Goal: Task Accomplishment & Management: Manage account settings

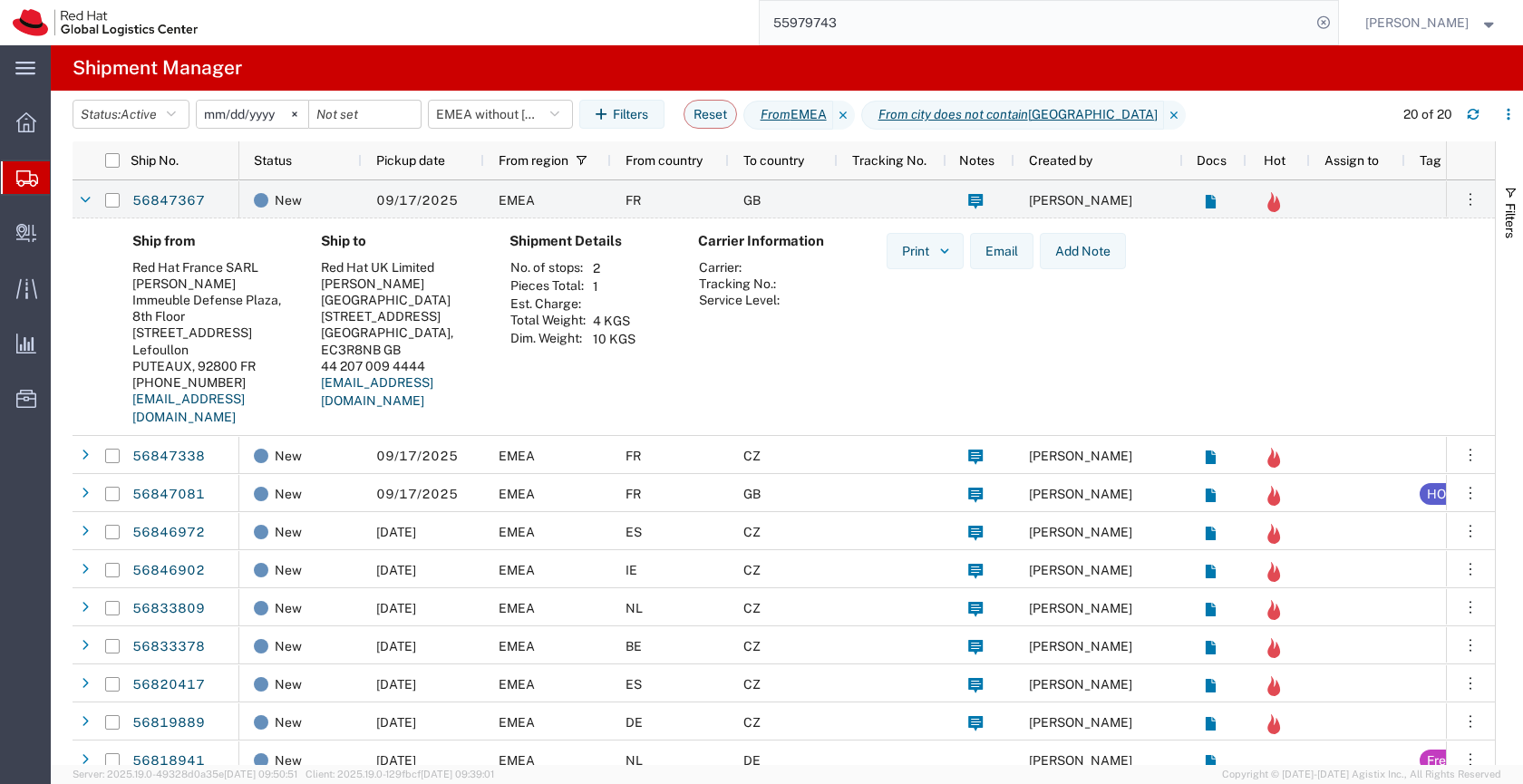
scroll to position [0, 1]
click at [870, 20] on input "55979743" at bounding box center [1035, 23] width 551 height 44
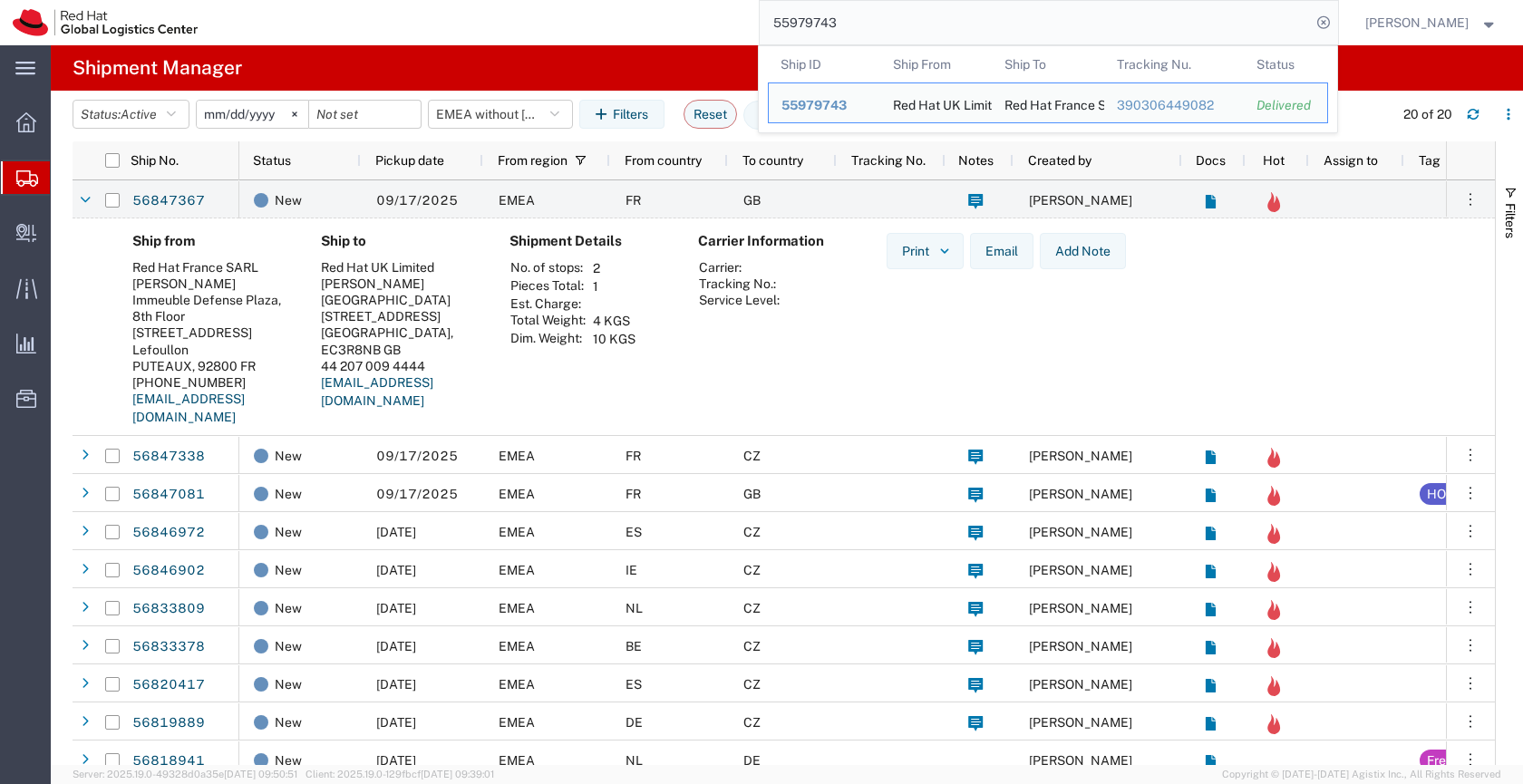
click at [870, 20] on input "55979743" at bounding box center [1035, 23] width 551 height 44
paste input "6847081"
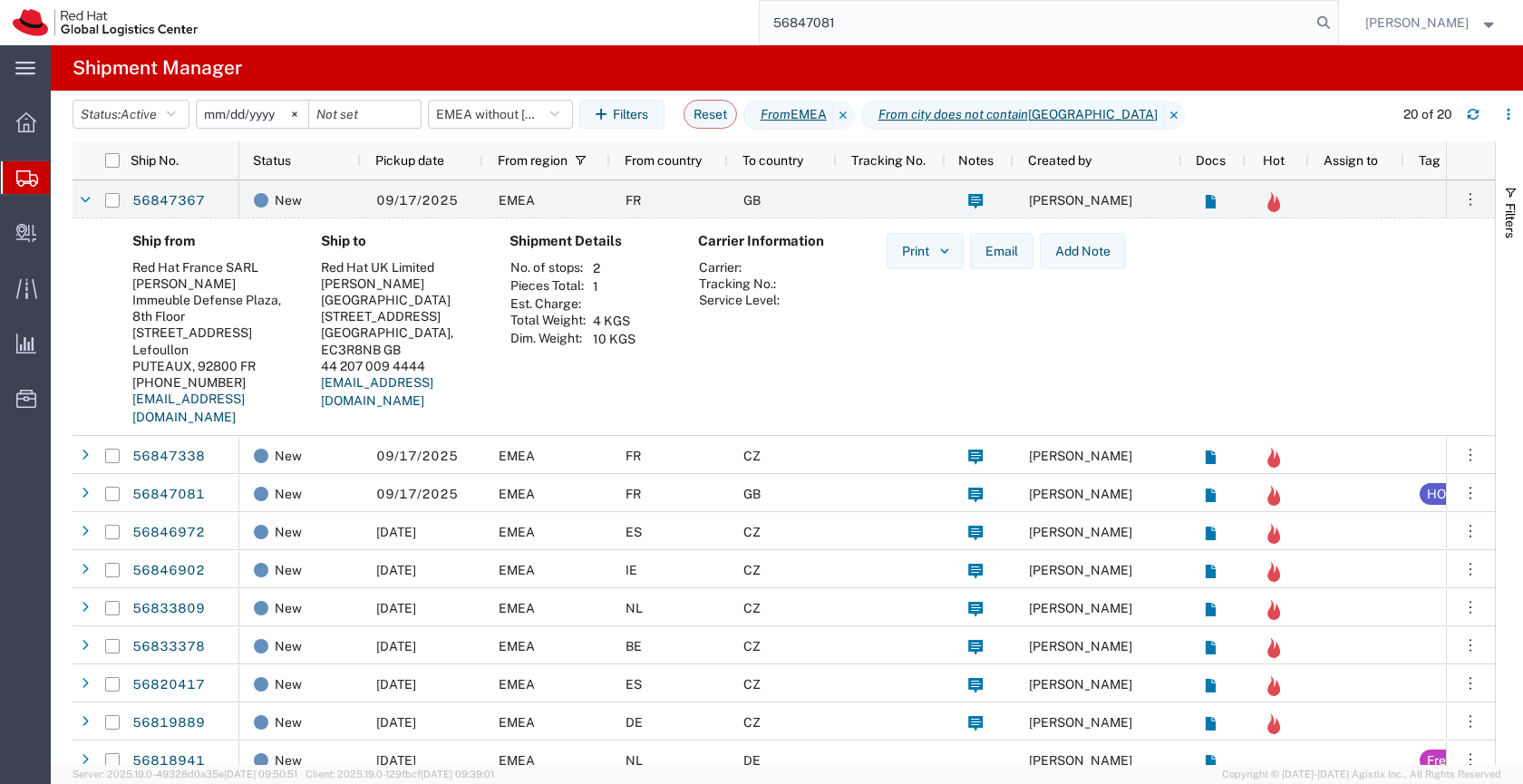
type input "56847081"
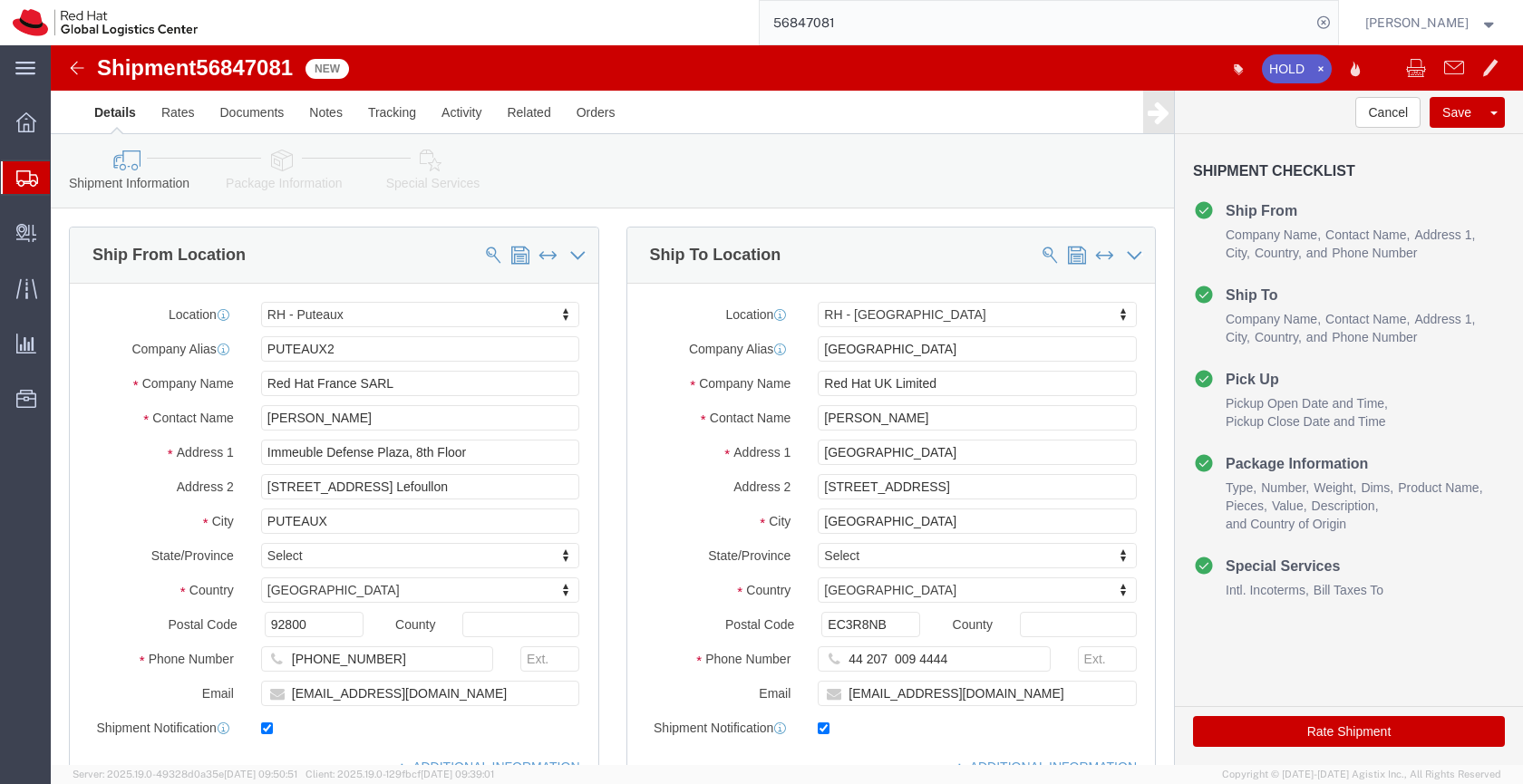
select select "38010"
select select "37974"
click input "[EMAIL_ADDRESS][DOMAIN_NAME]"
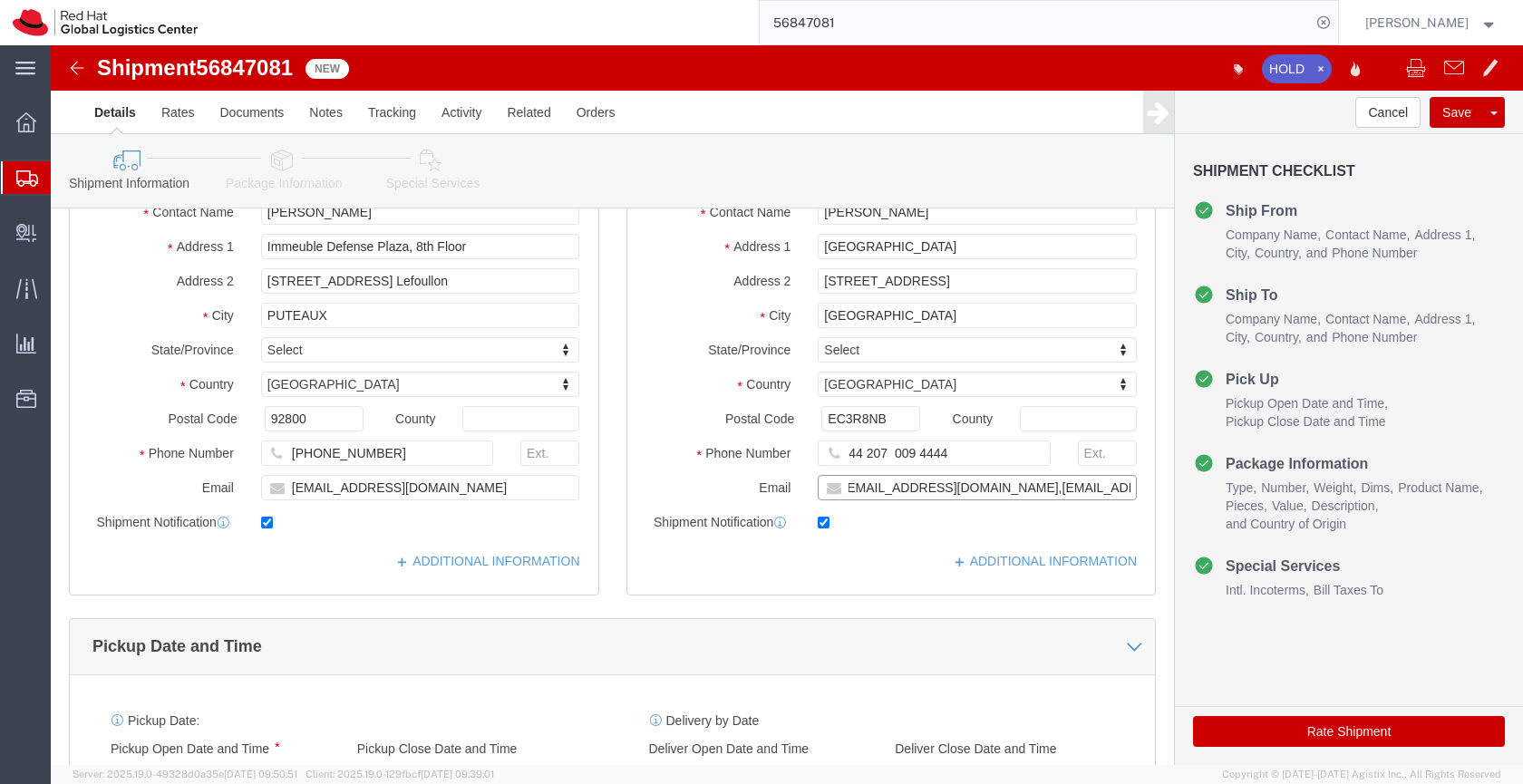
scroll to position [248, 0]
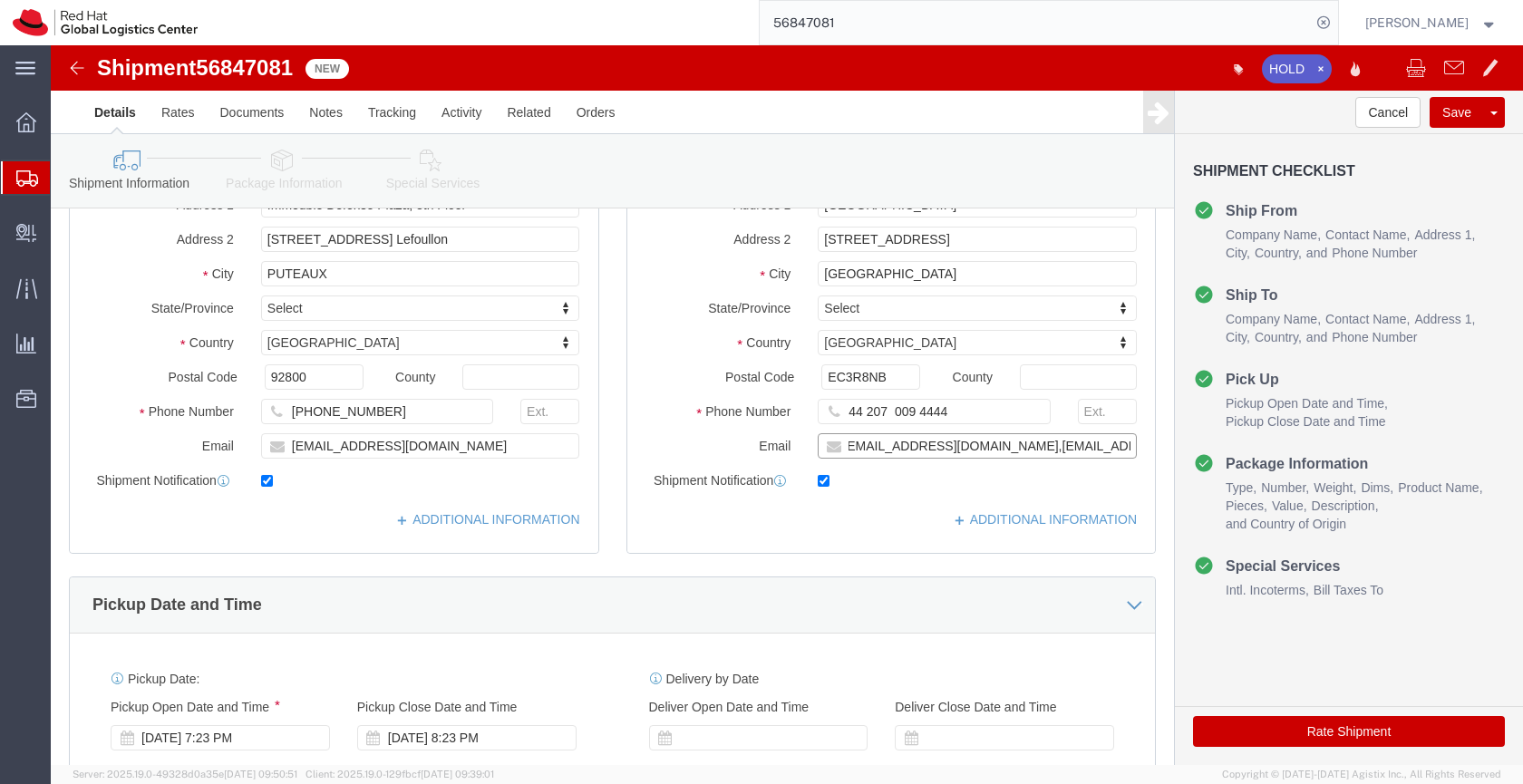
type input "[EMAIL_ADDRESS][DOMAIN_NAME],[EMAIL_ADDRESS][DOMAIN_NAME]"
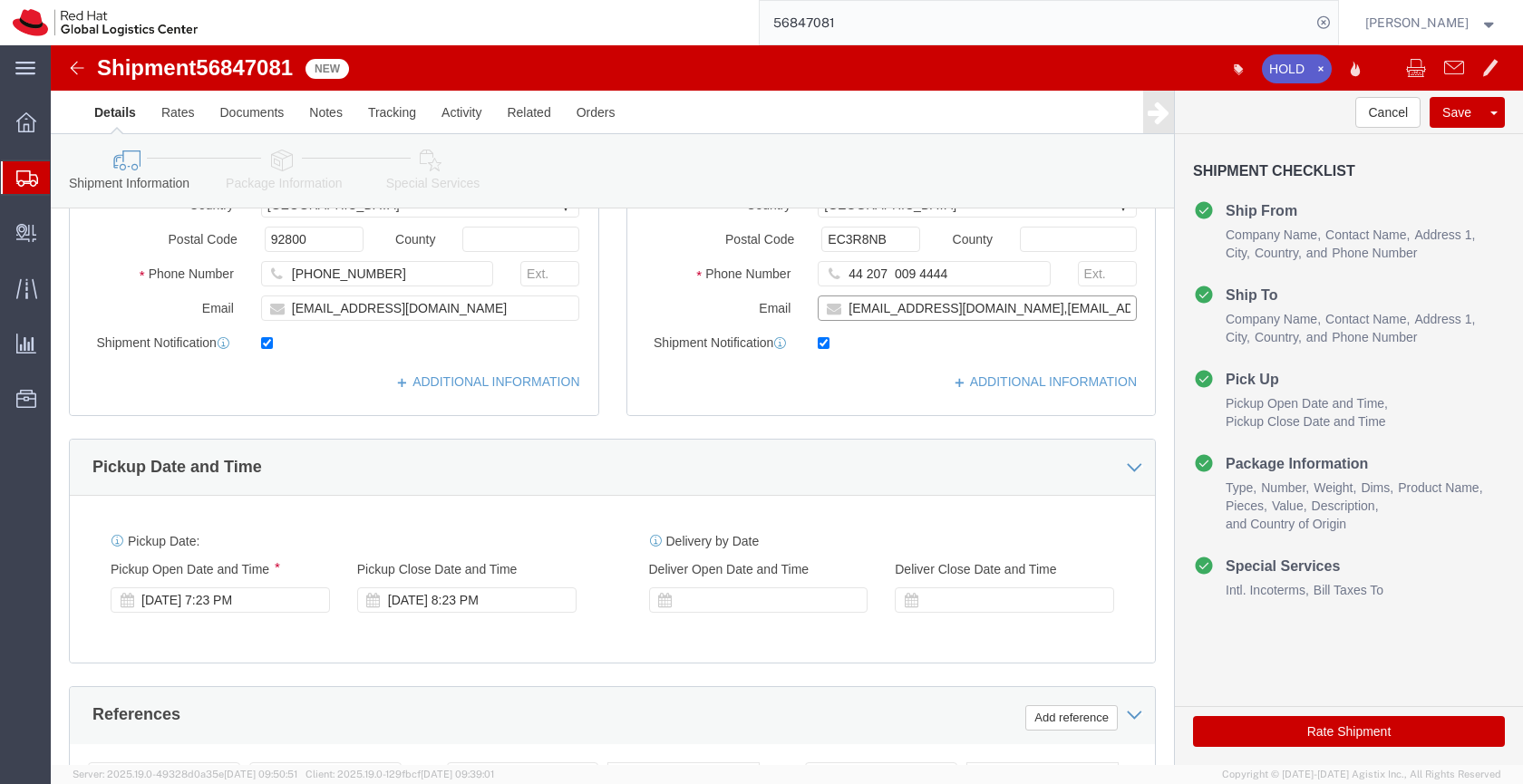
scroll to position [387, 0]
click icon
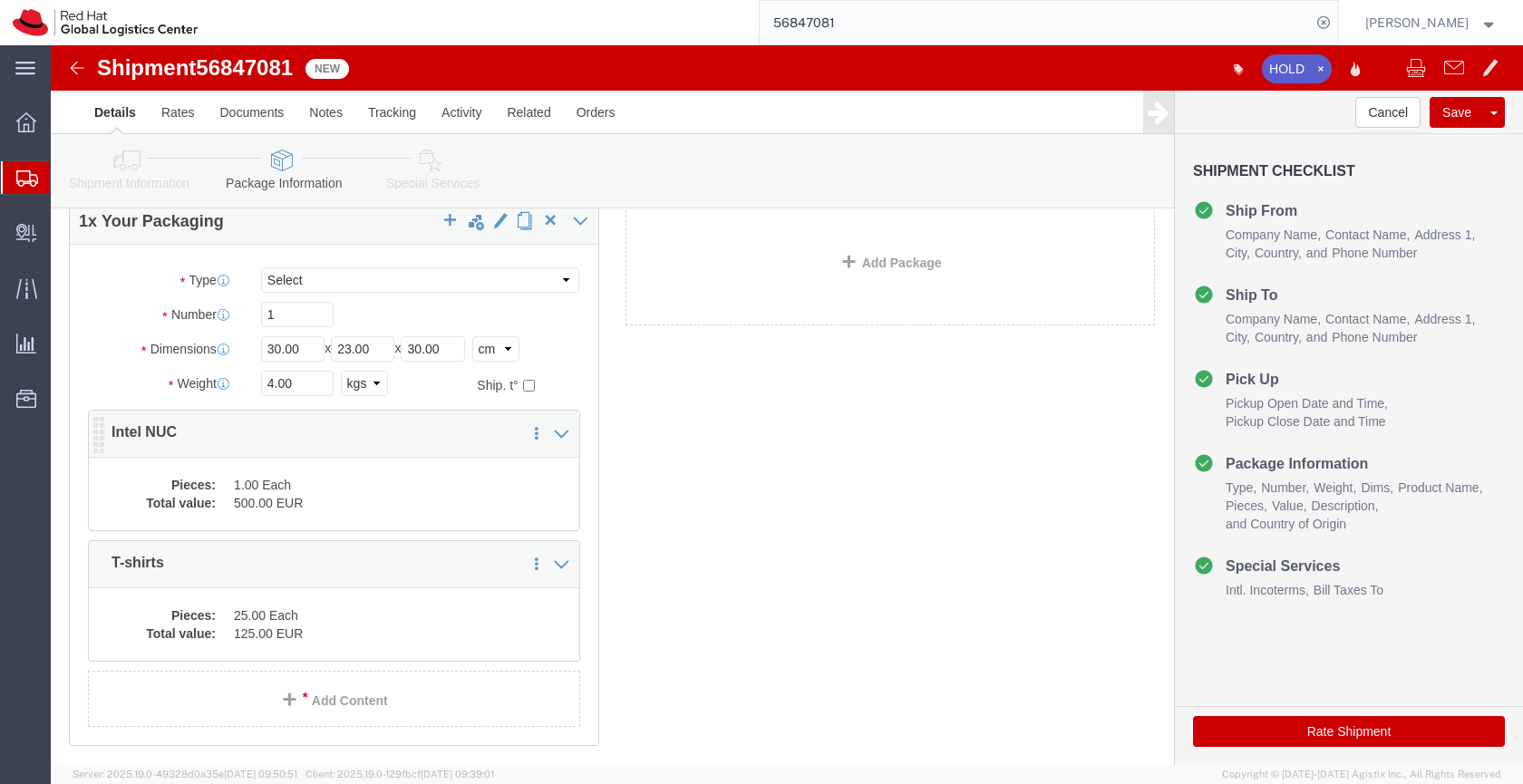
click dd "1.00 Each"
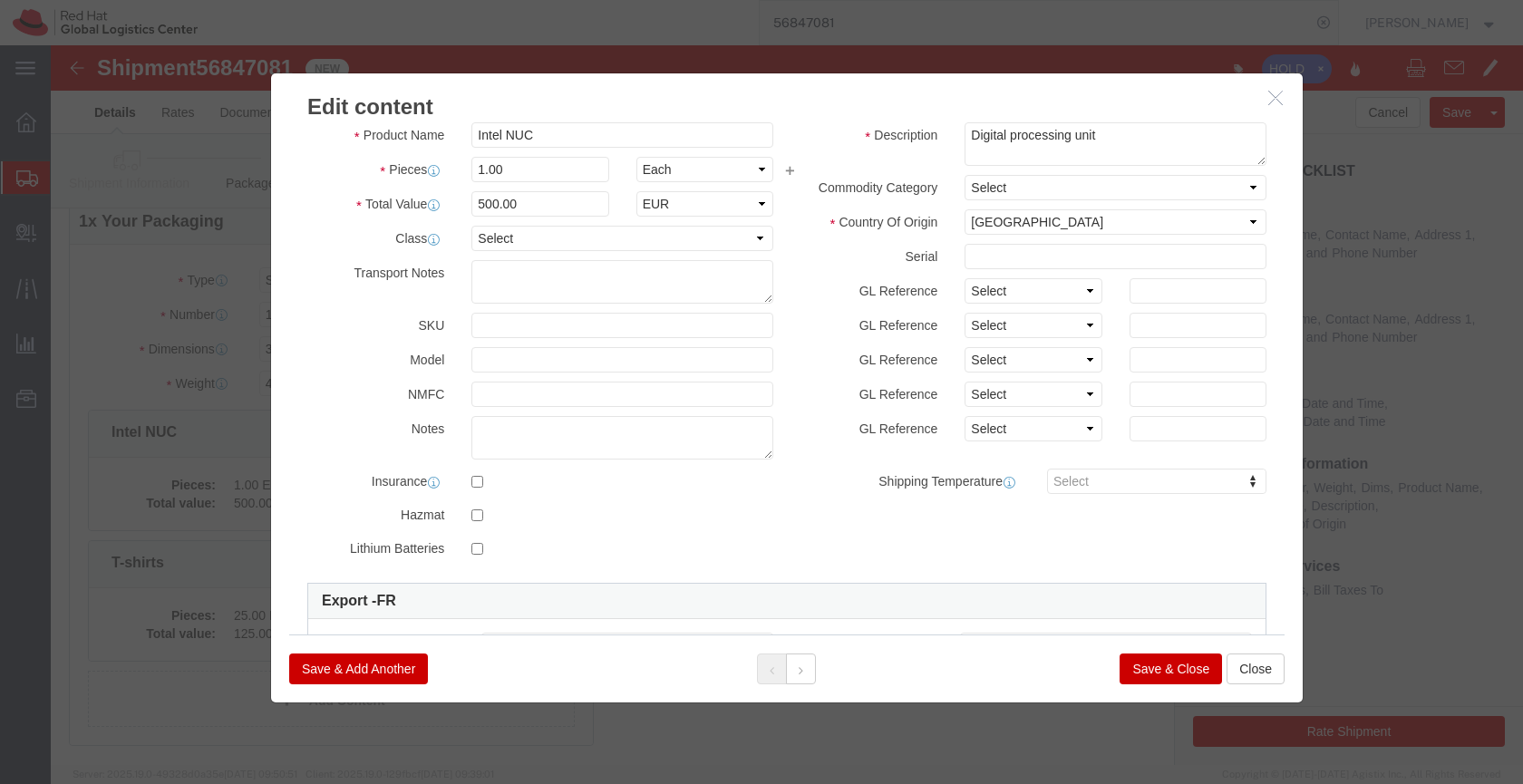
scroll to position [77, 0]
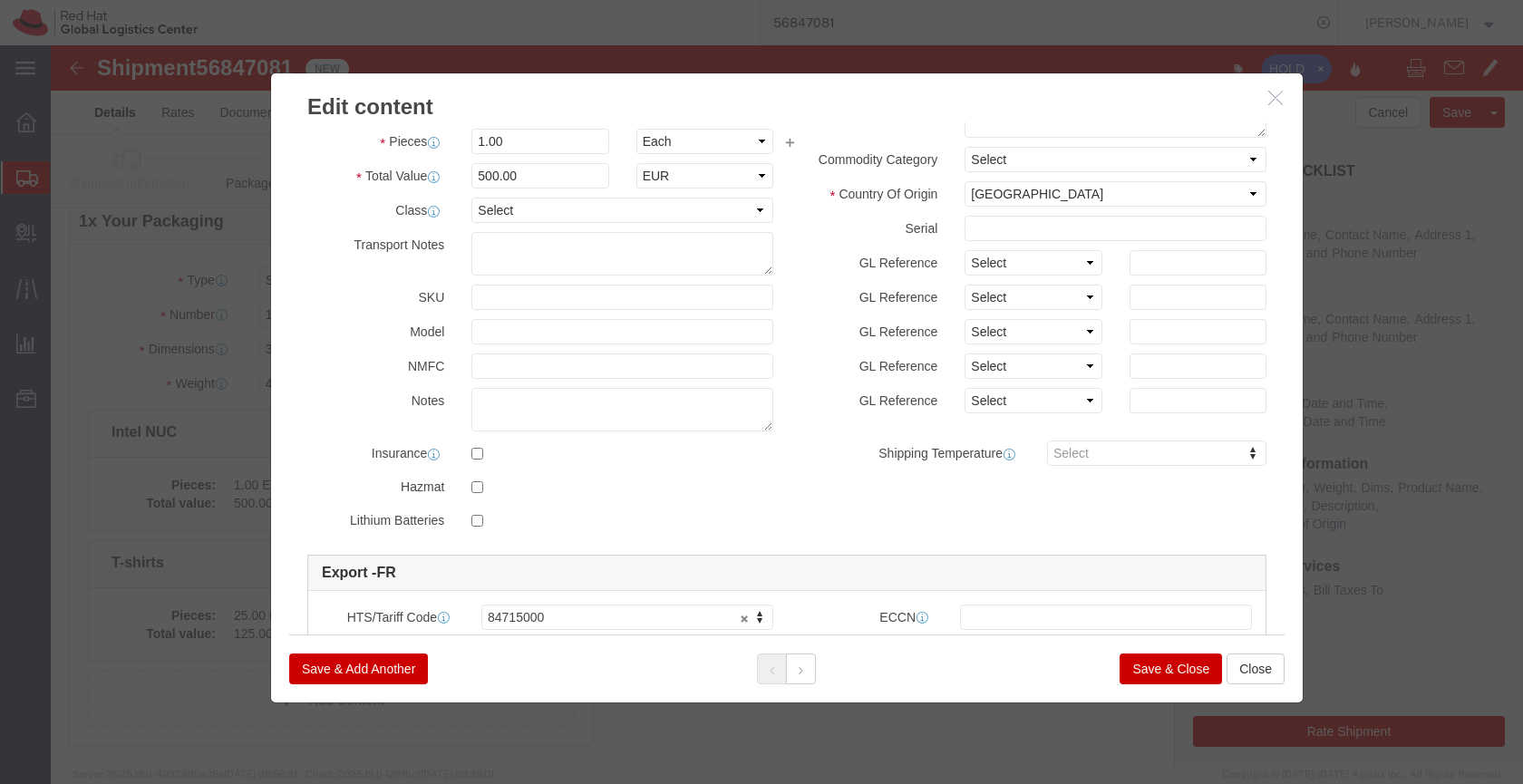
click button "Save & Close"
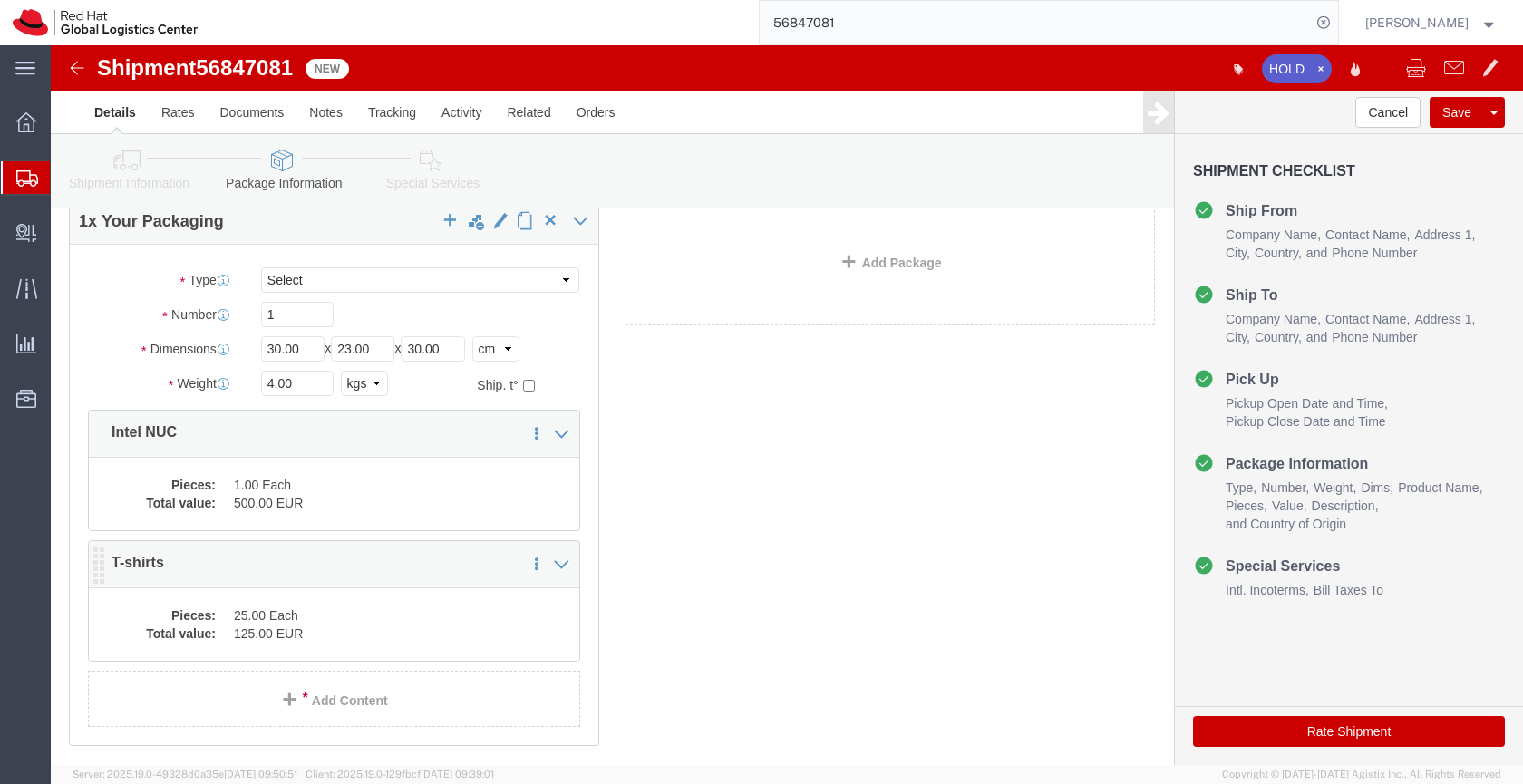
click dd "25.00 Each"
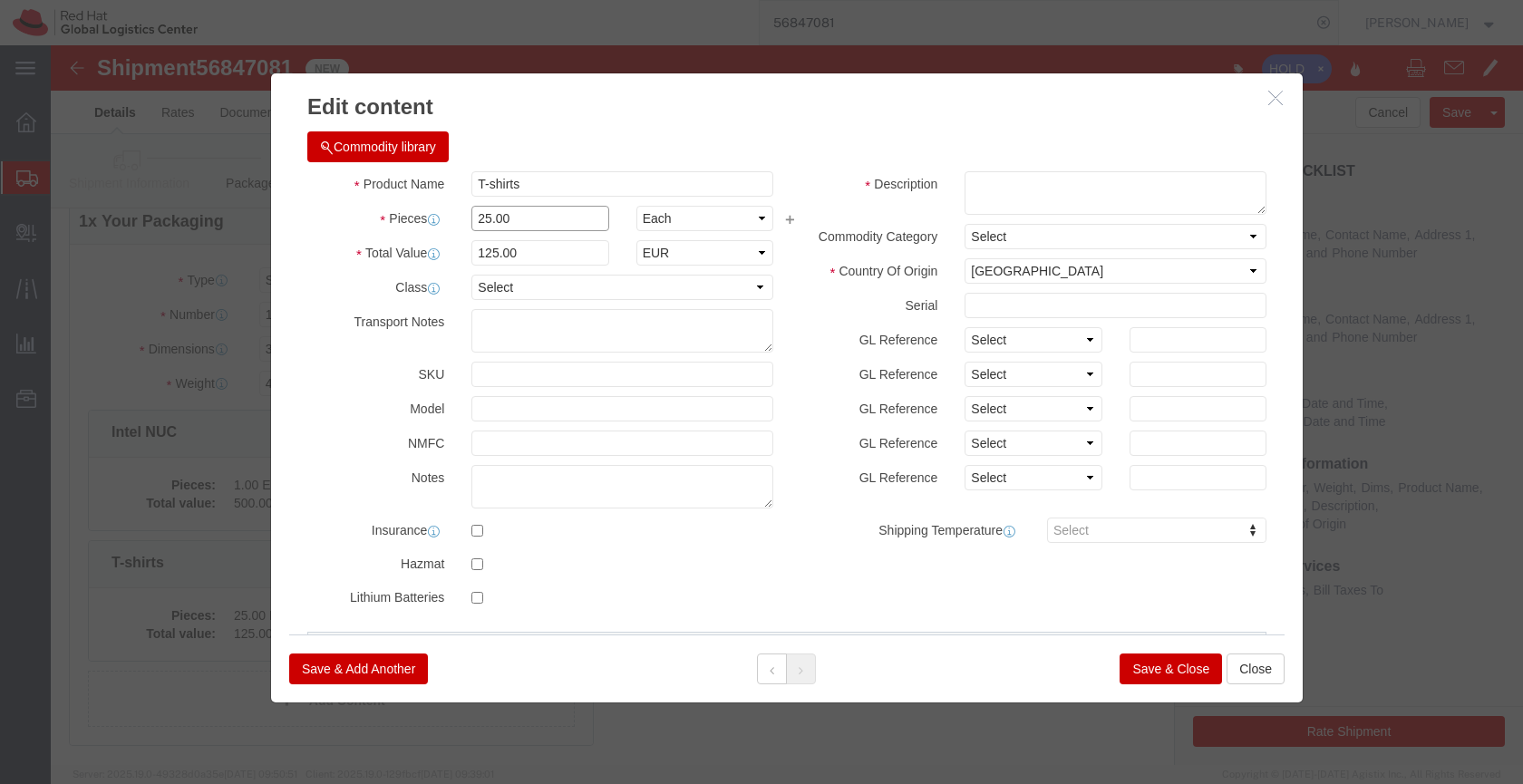
click input "25.00"
type input "10.00"
type input "50"
click label "Commodity Category"
drag, startPoint x: 915, startPoint y: 135, endPoint x: 966, endPoint y: 135, distance: 51.0
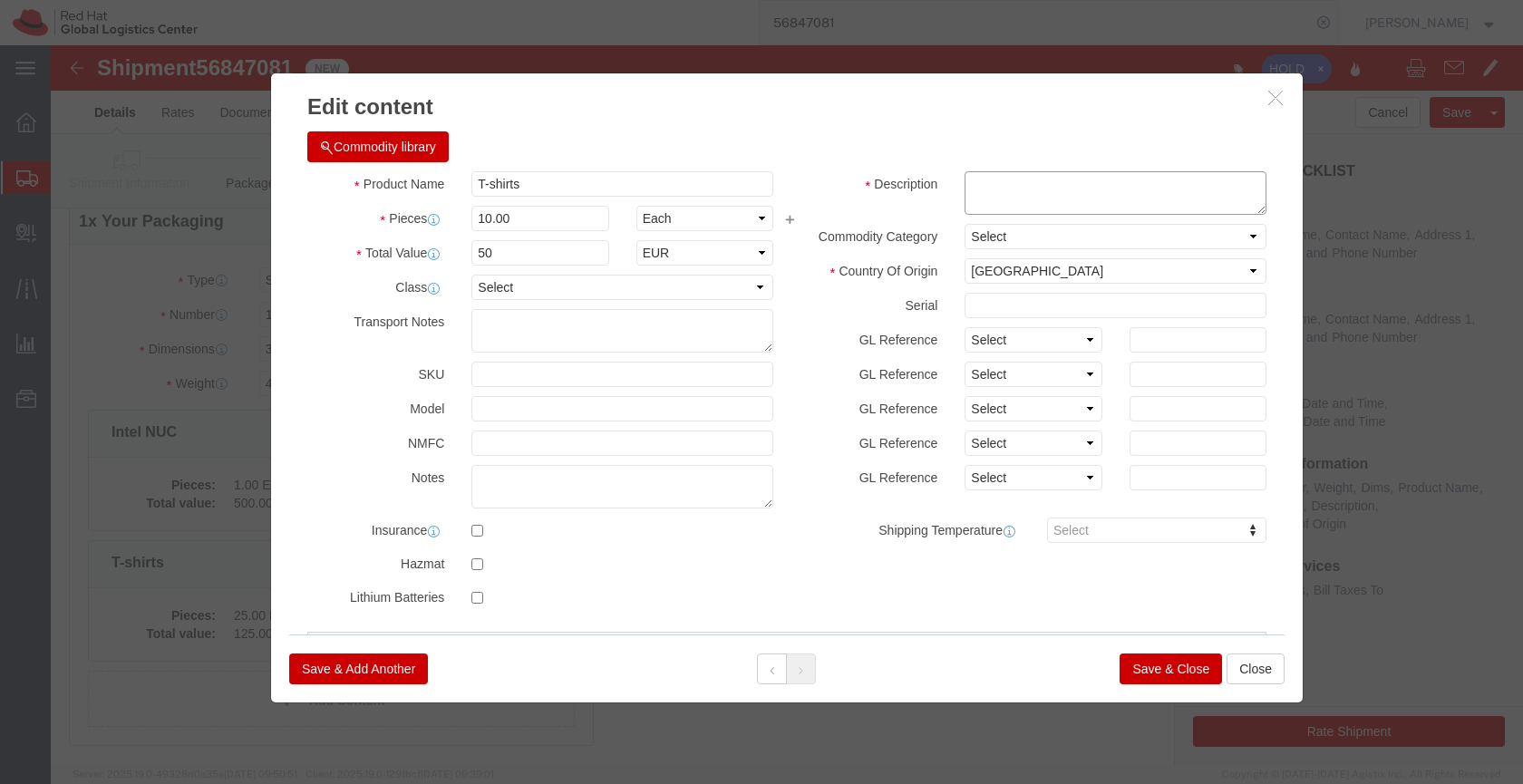
click textarea
click textarea "Red Hat branded, 100 cotton,"
click textarea "Red Hat branded, 100% cotton,"
type textarea "Red Hat branded, 100% cotton"
click select "Select [GEOGRAPHIC_DATA] [GEOGRAPHIC_DATA] [GEOGRAPHIC_DATA] [GEOGRAPHIC_DATA] …"
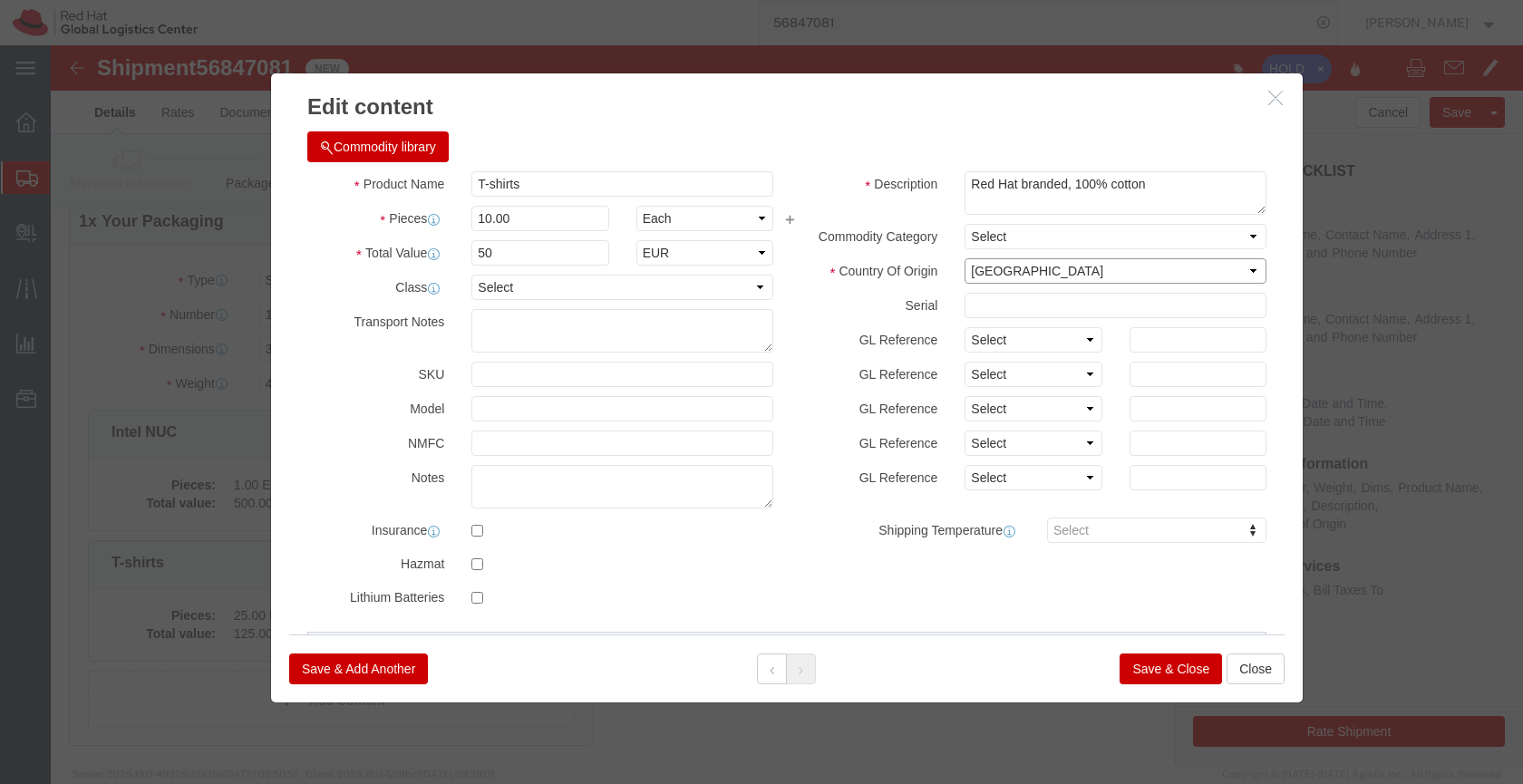
select select "BD"
click select "Select [GEOGRAPHIC_DATA] [GEOGRAPHIC_DATA] [GEOGRAPHIC_DATA] [GEOGRAPHIC_DATA] …"
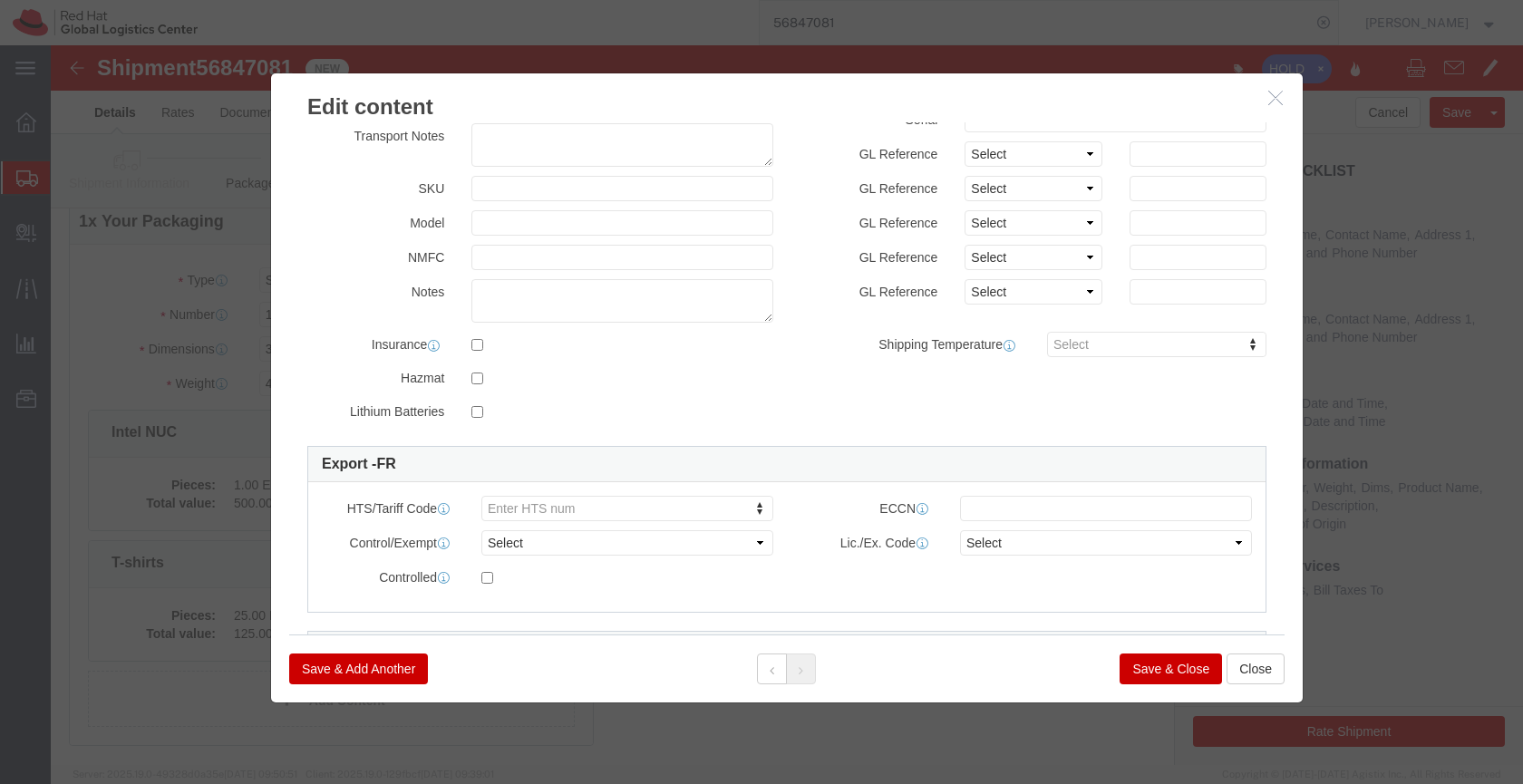
scroll to position [188, 0]
click input "6109.10."
type input "6109.10."
click div "6109.10. 6109.10."
type input "6109.10."
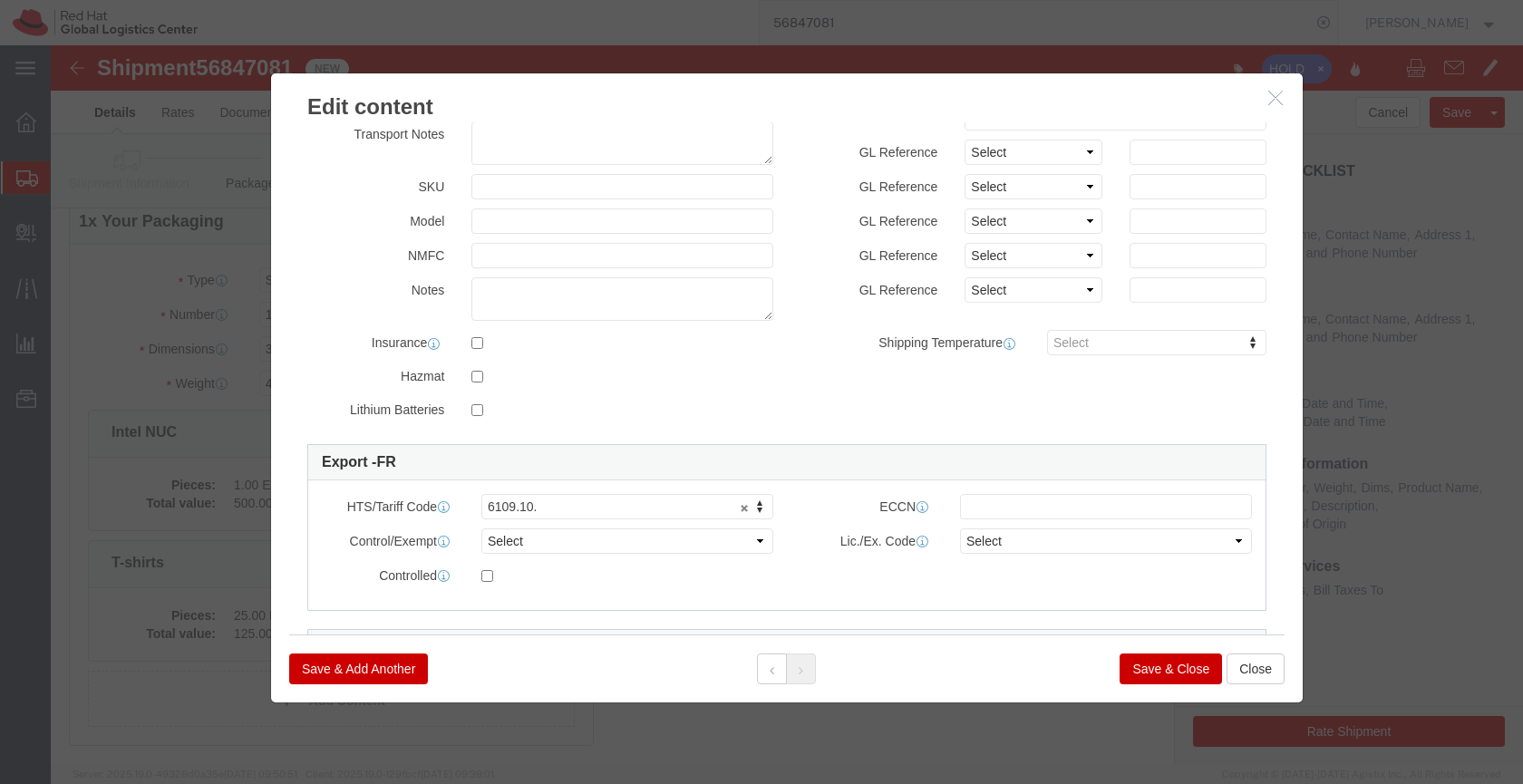
click button "Save & Close"
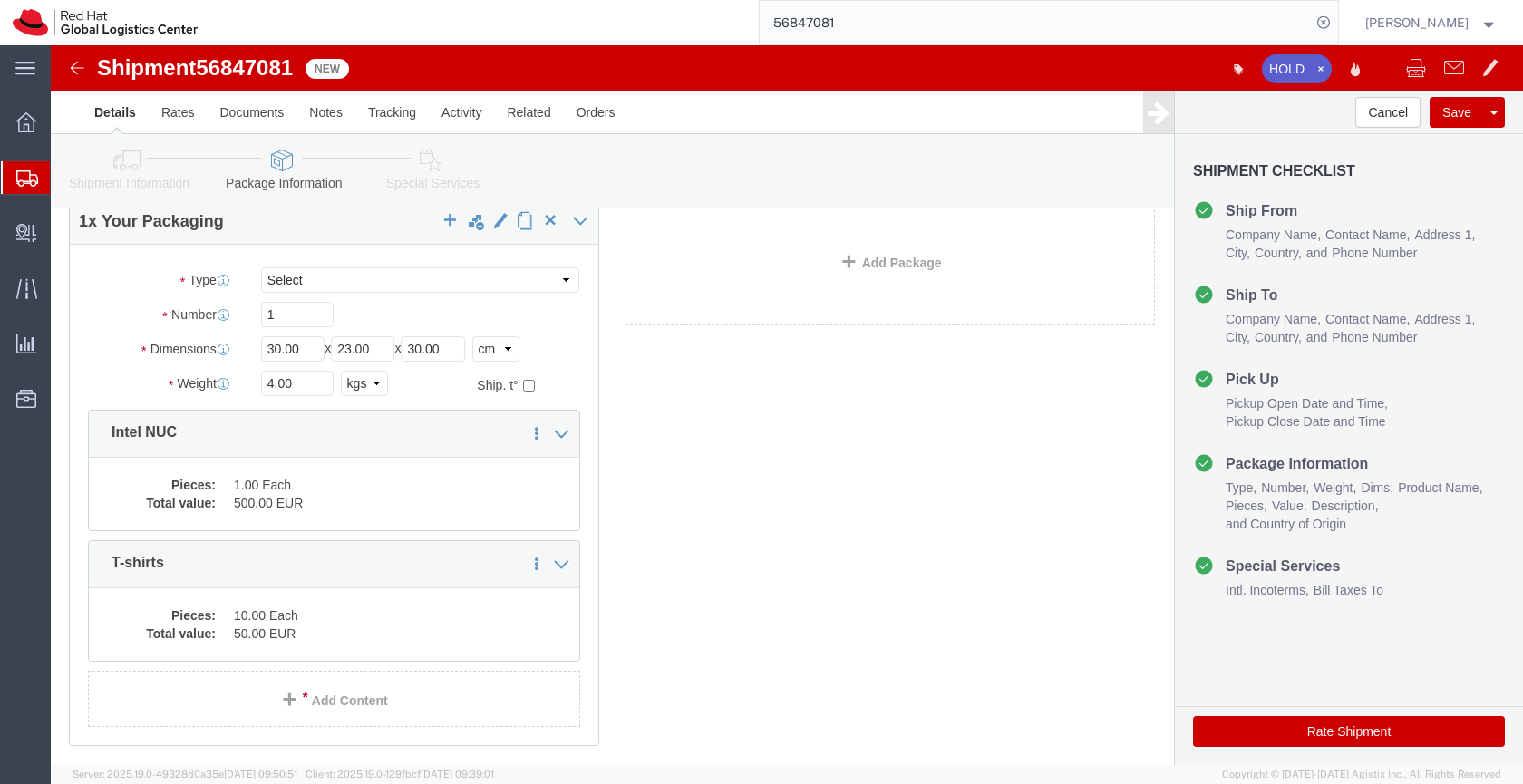
click icon
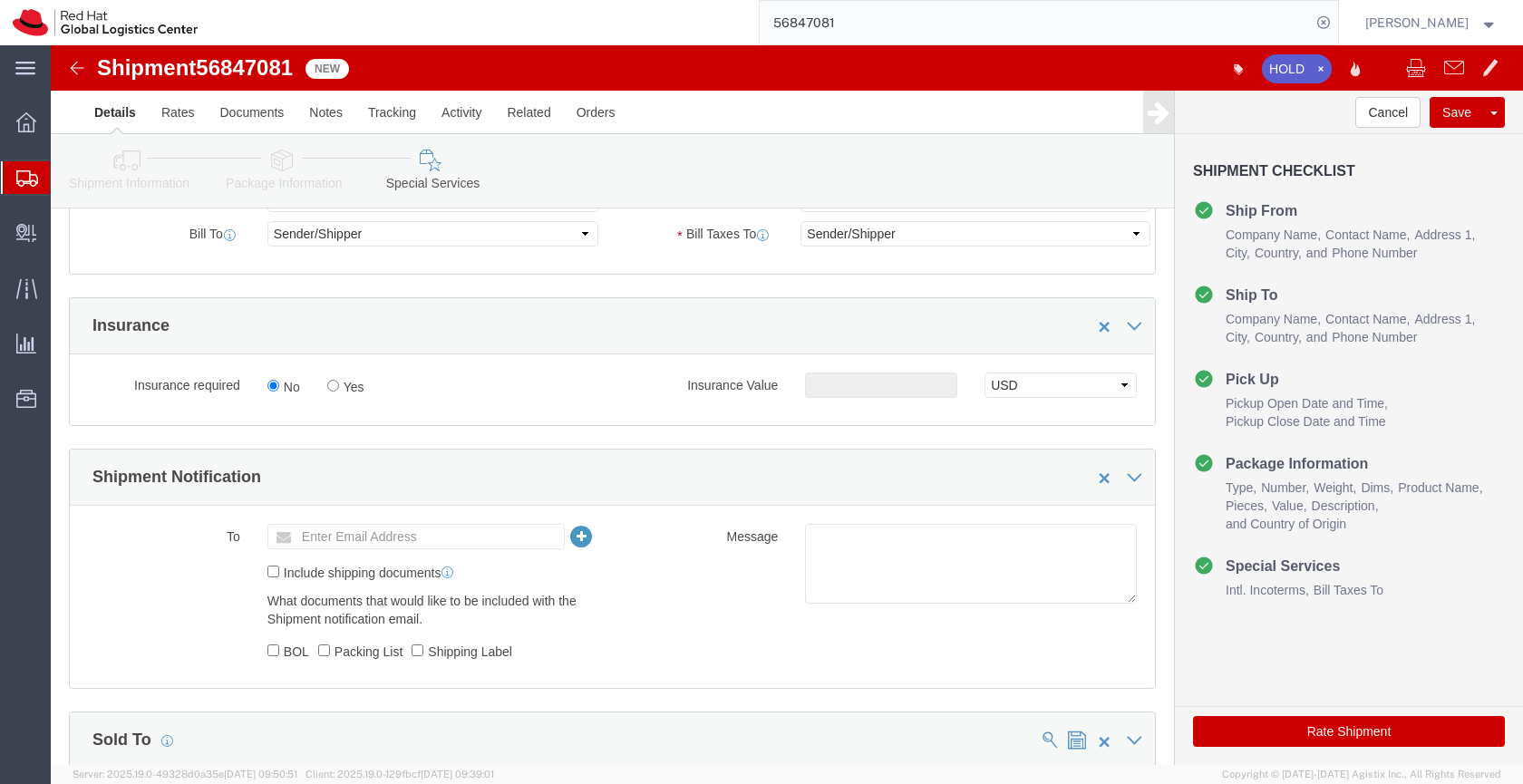
scroll to position [897, 0]
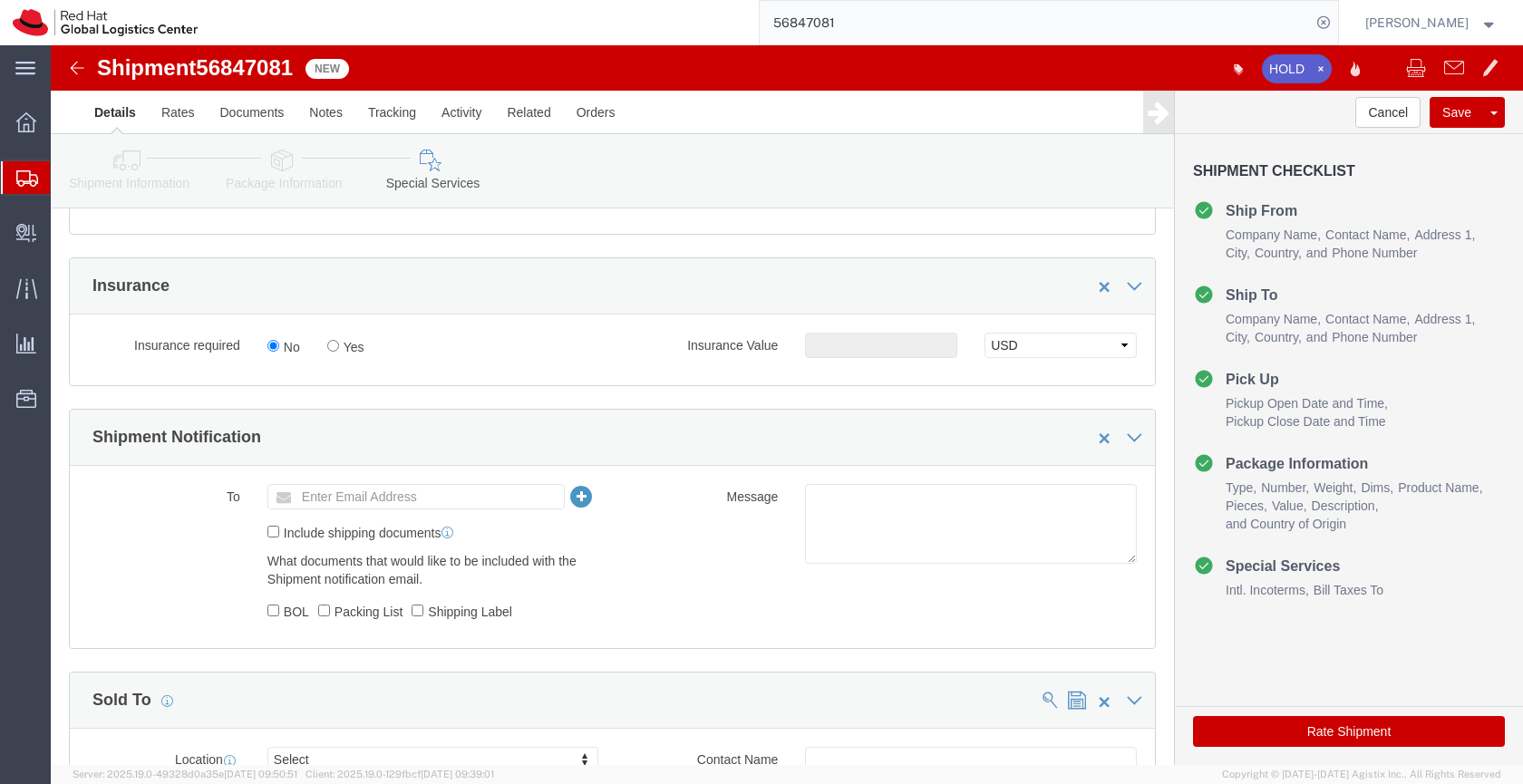
click button "Rate Shipment"
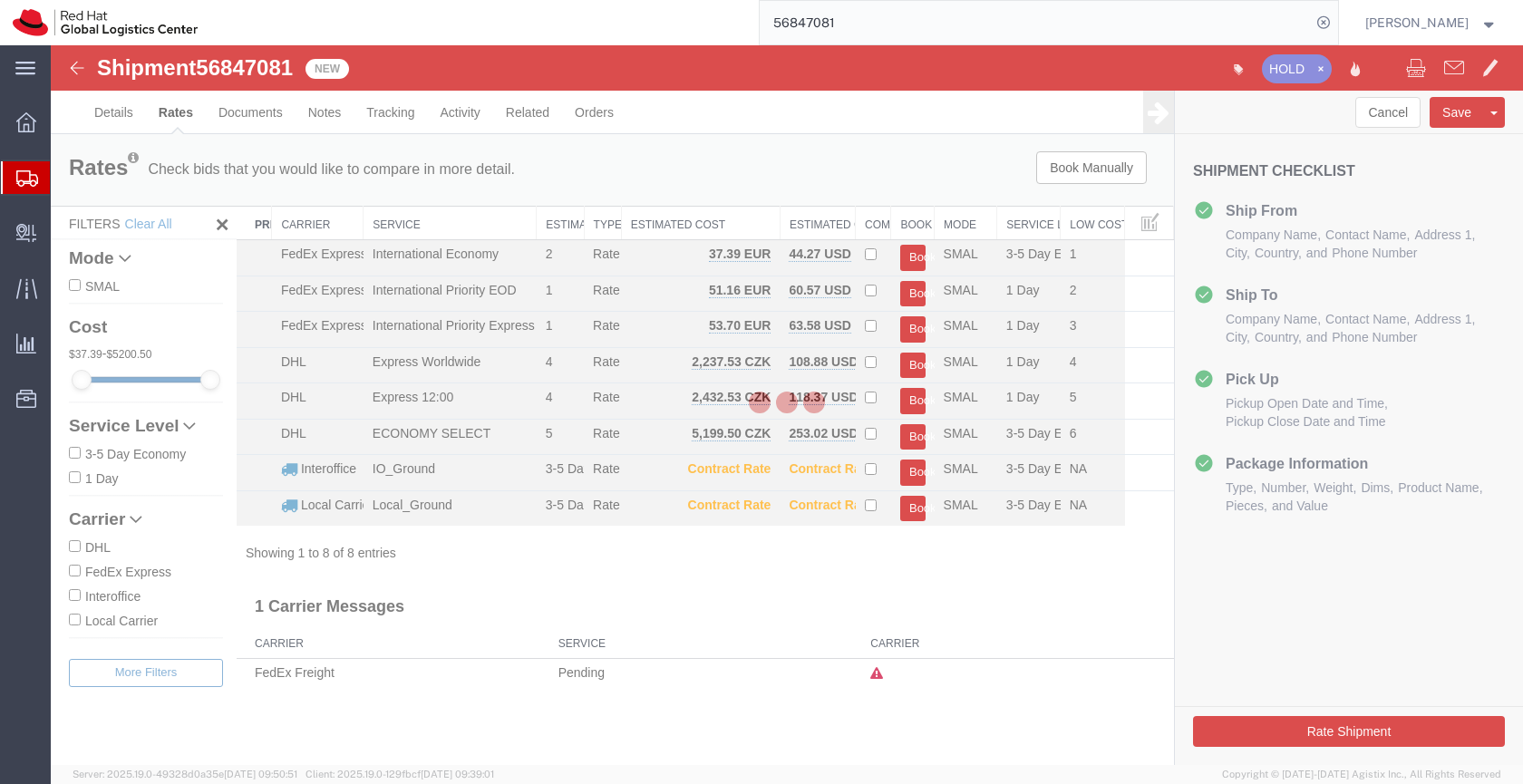
scroll to position [0, 0]
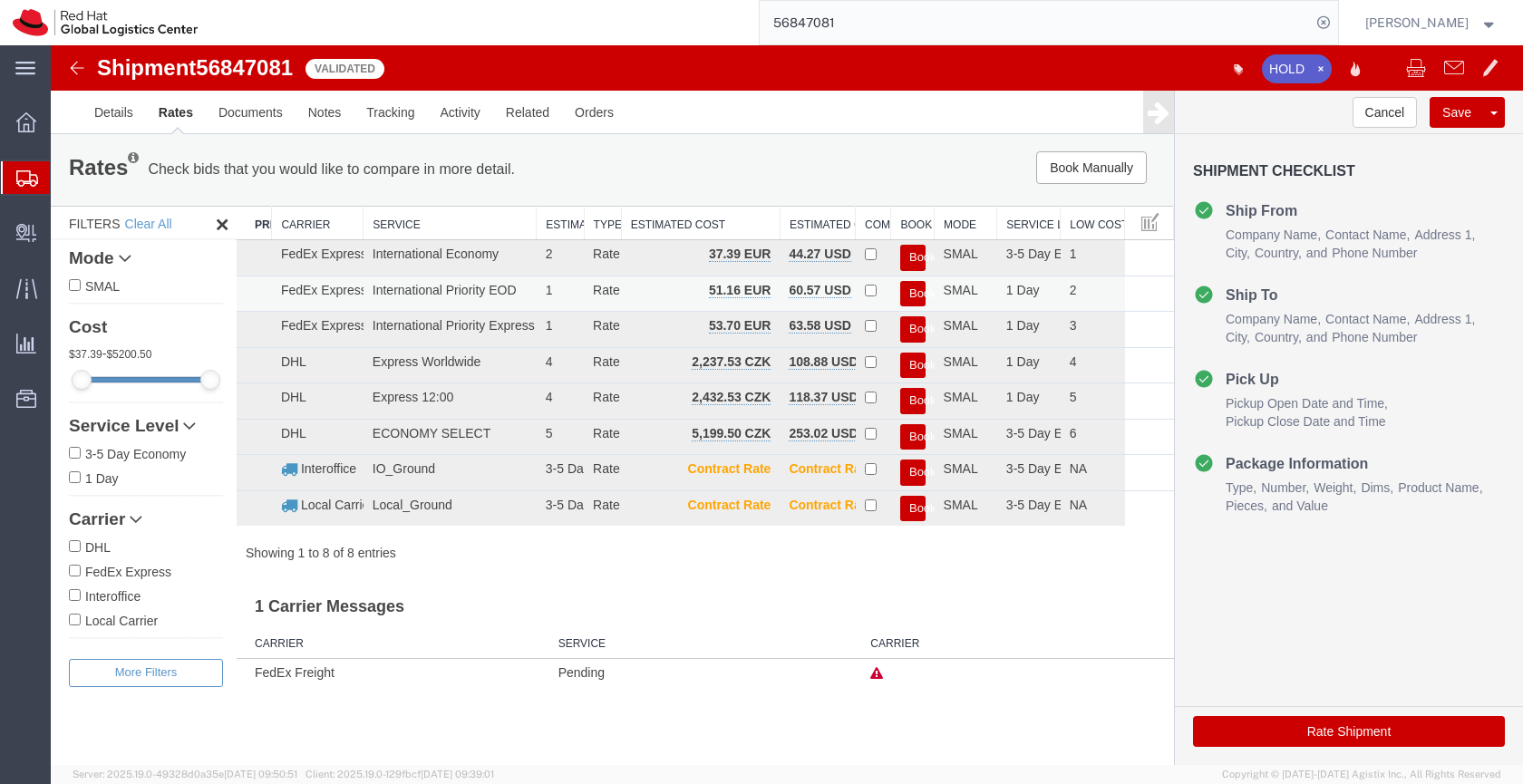
click at [912, 288] on button "Book" at bounding box center [913, 294] width 26 height 26
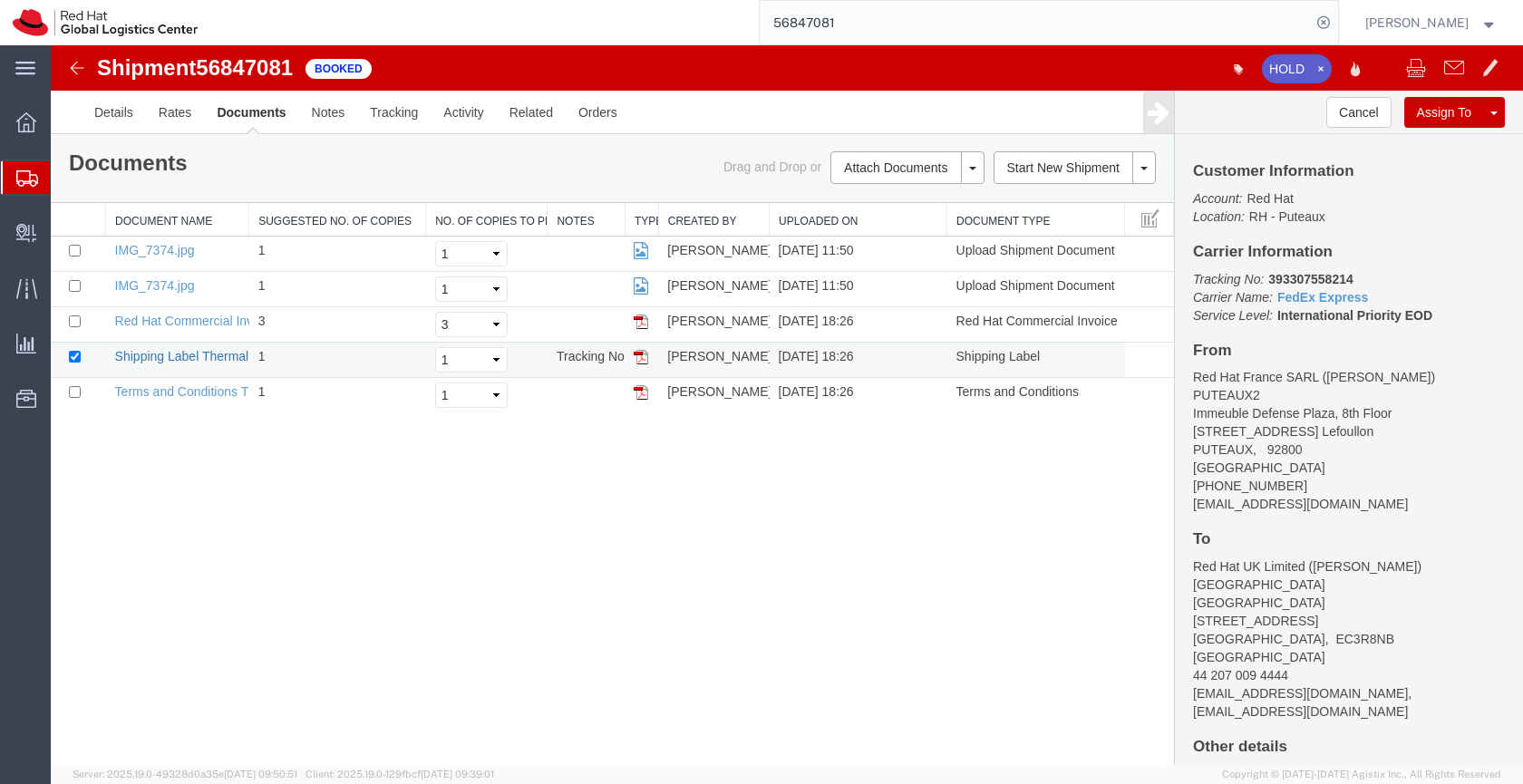
click at [229, 353] on link "Shipping Label Thermal" at bounding box center [181, 356] width 134 height 15
click at [111, 113] on link "Details" at bounding box center [114, 113] width 65 height 44
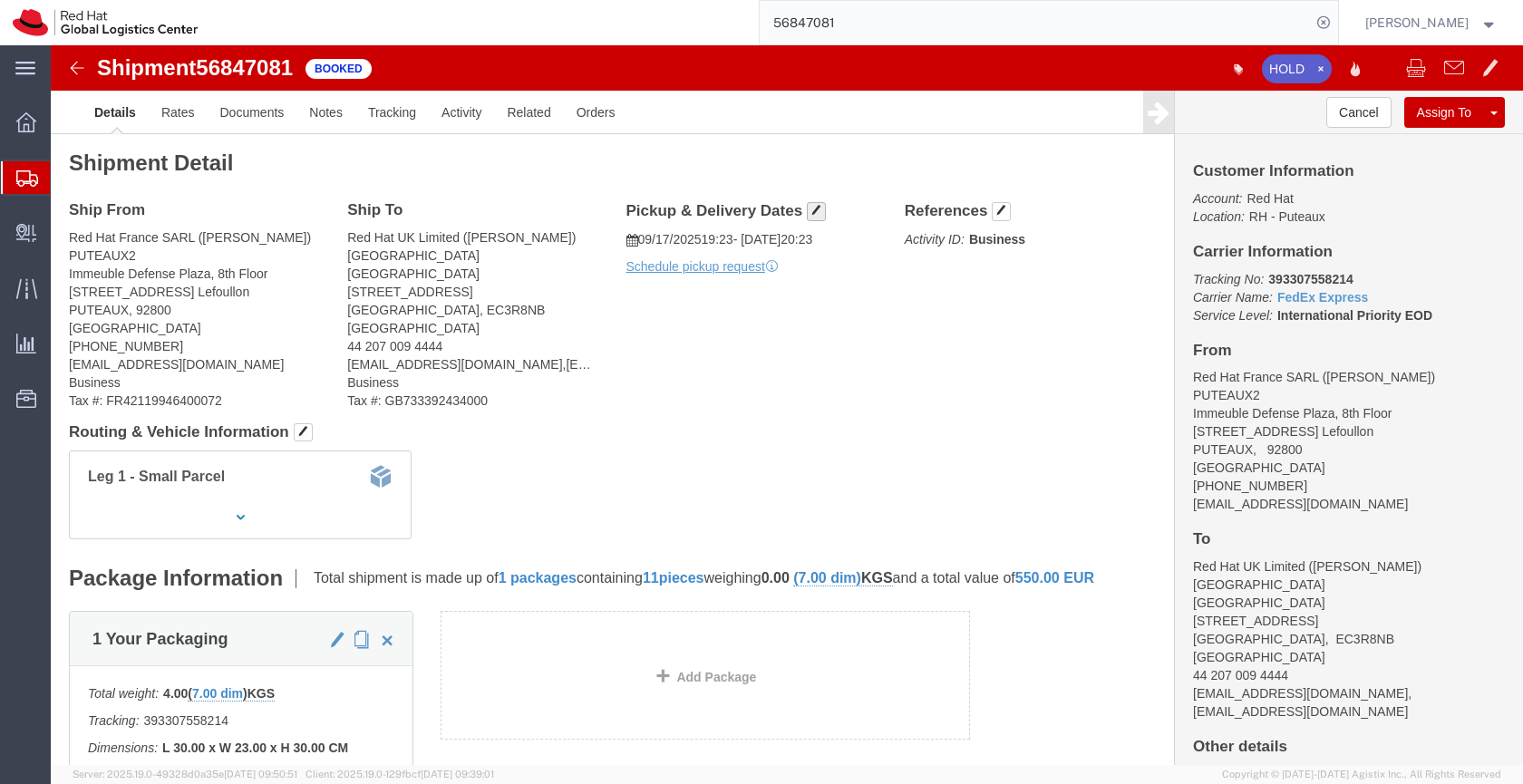
click span "button"
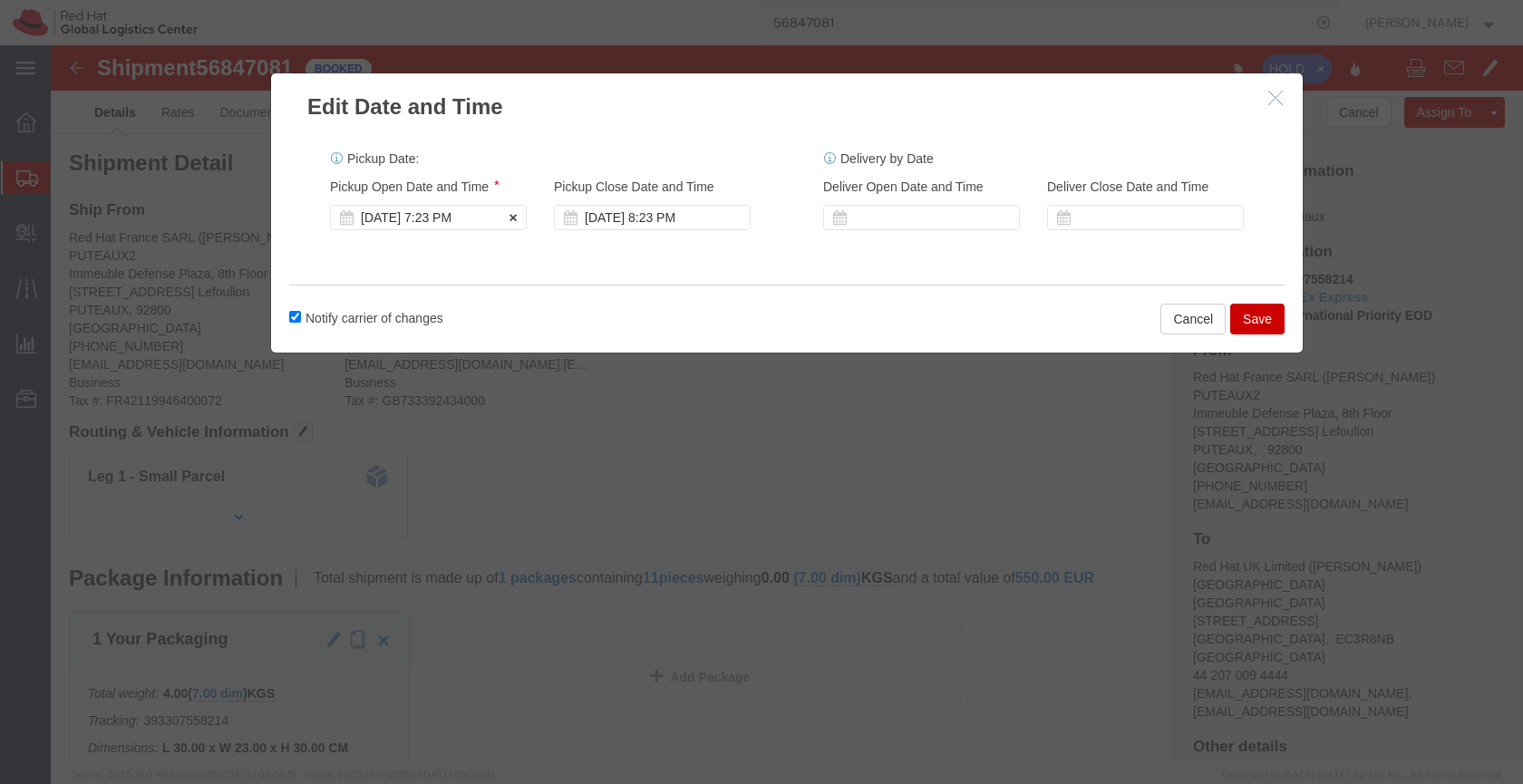
click div "[DATE] 7:23 PM"
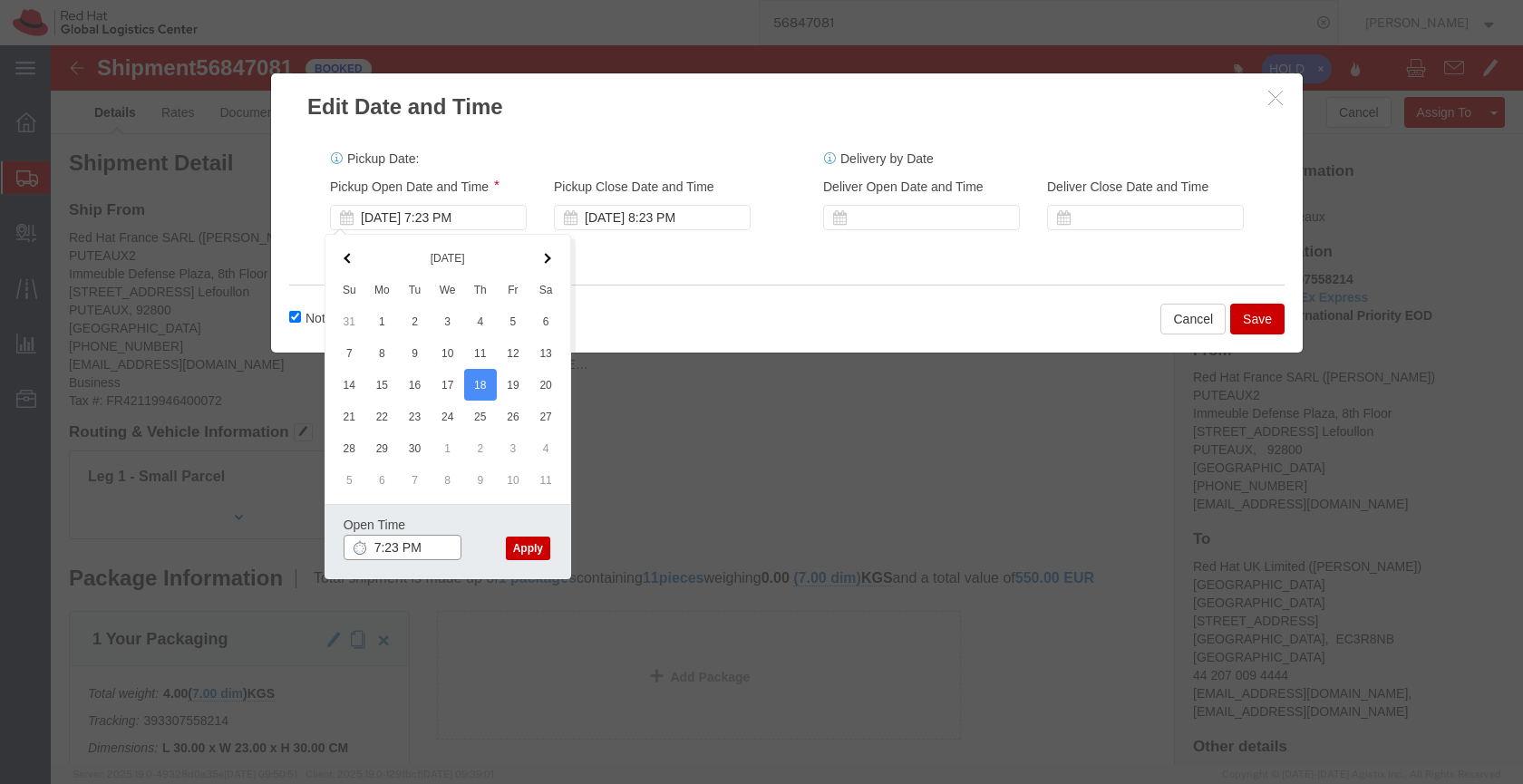
click input "7:23 PM"
click input "12:23 PM"
type input "12:00 PM"
click button "Apply"
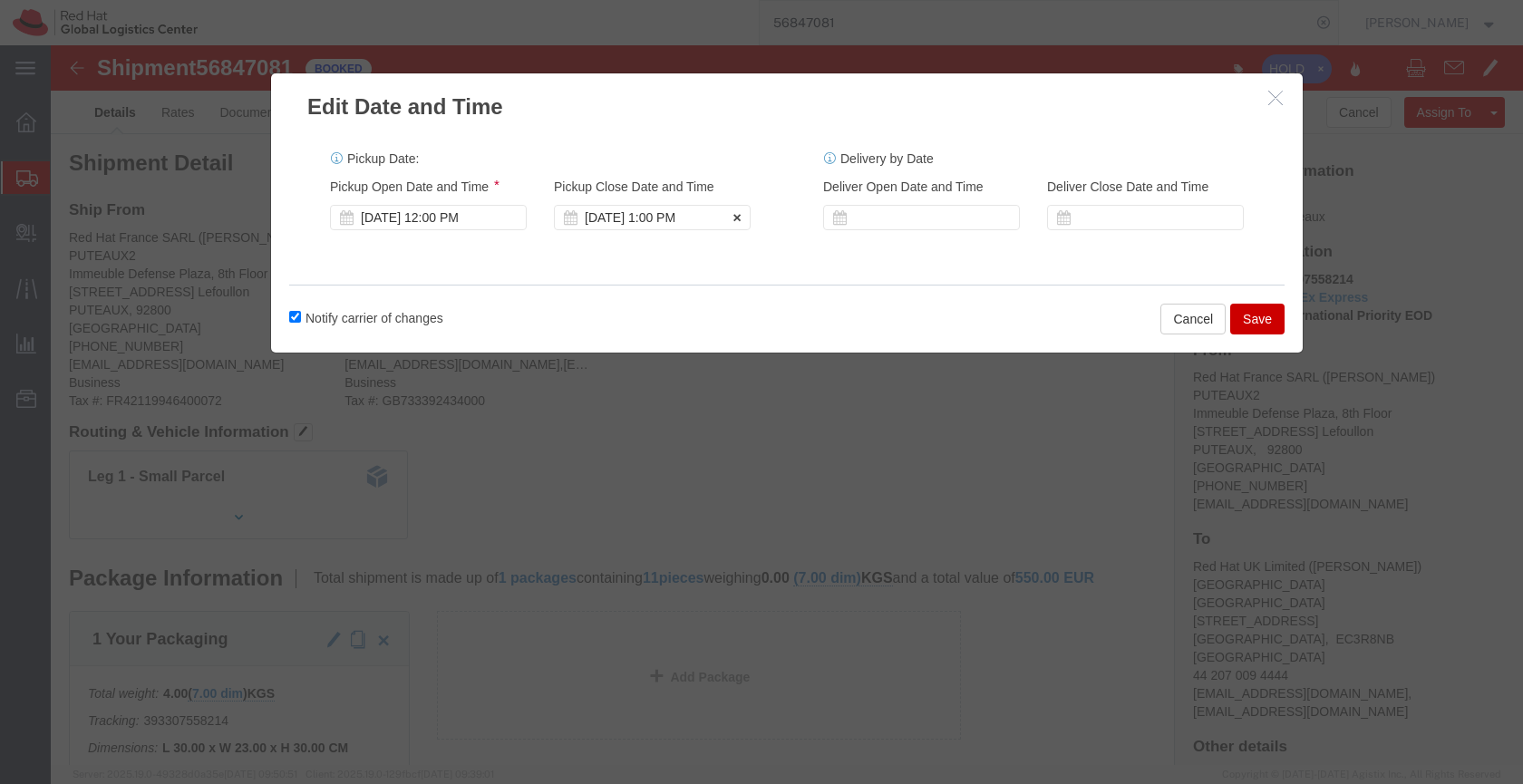
click div "[DATE] 1:00 PM"
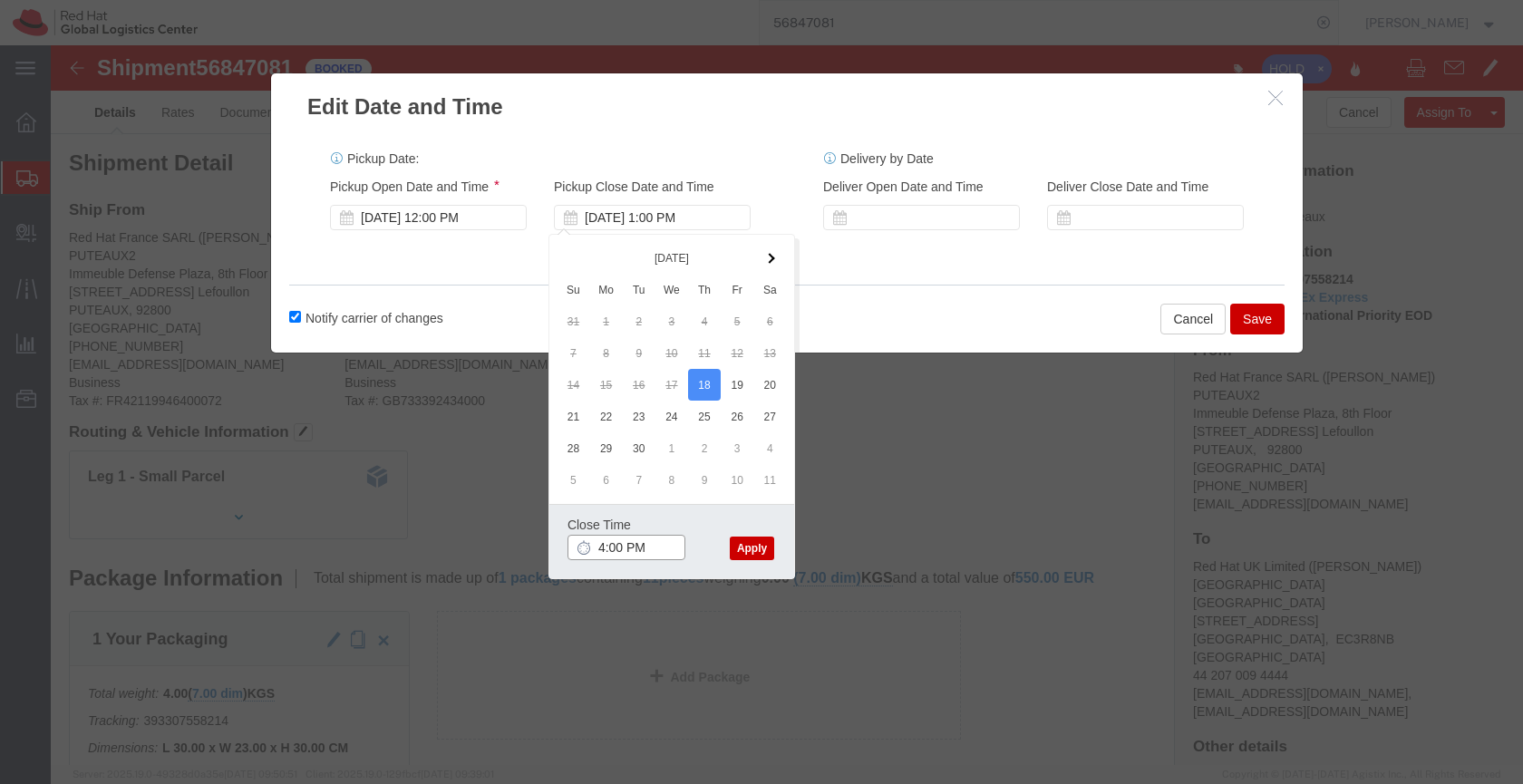
type input "4:00 PM"
click button "Apply"
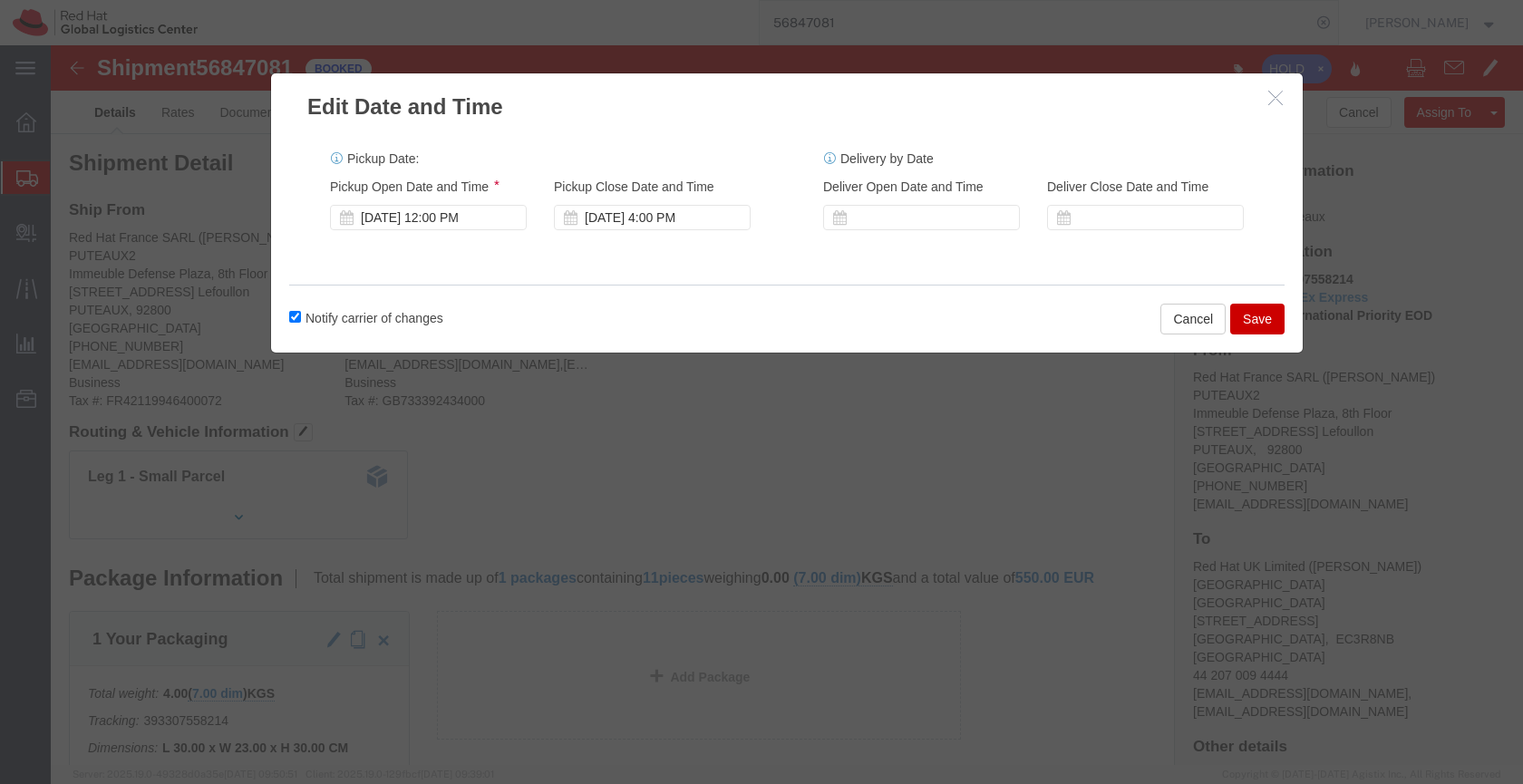
click button "Save"
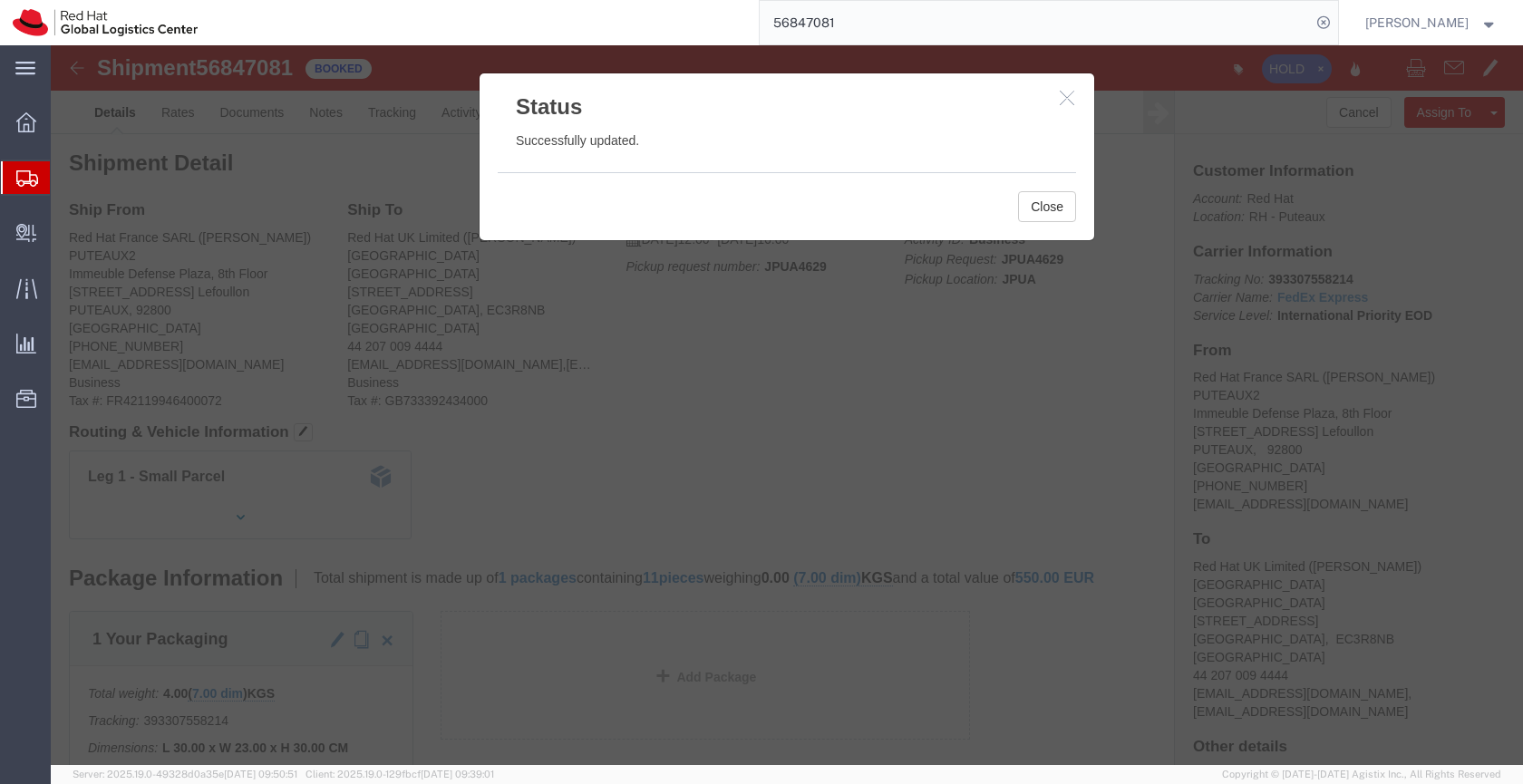
click icon "button"
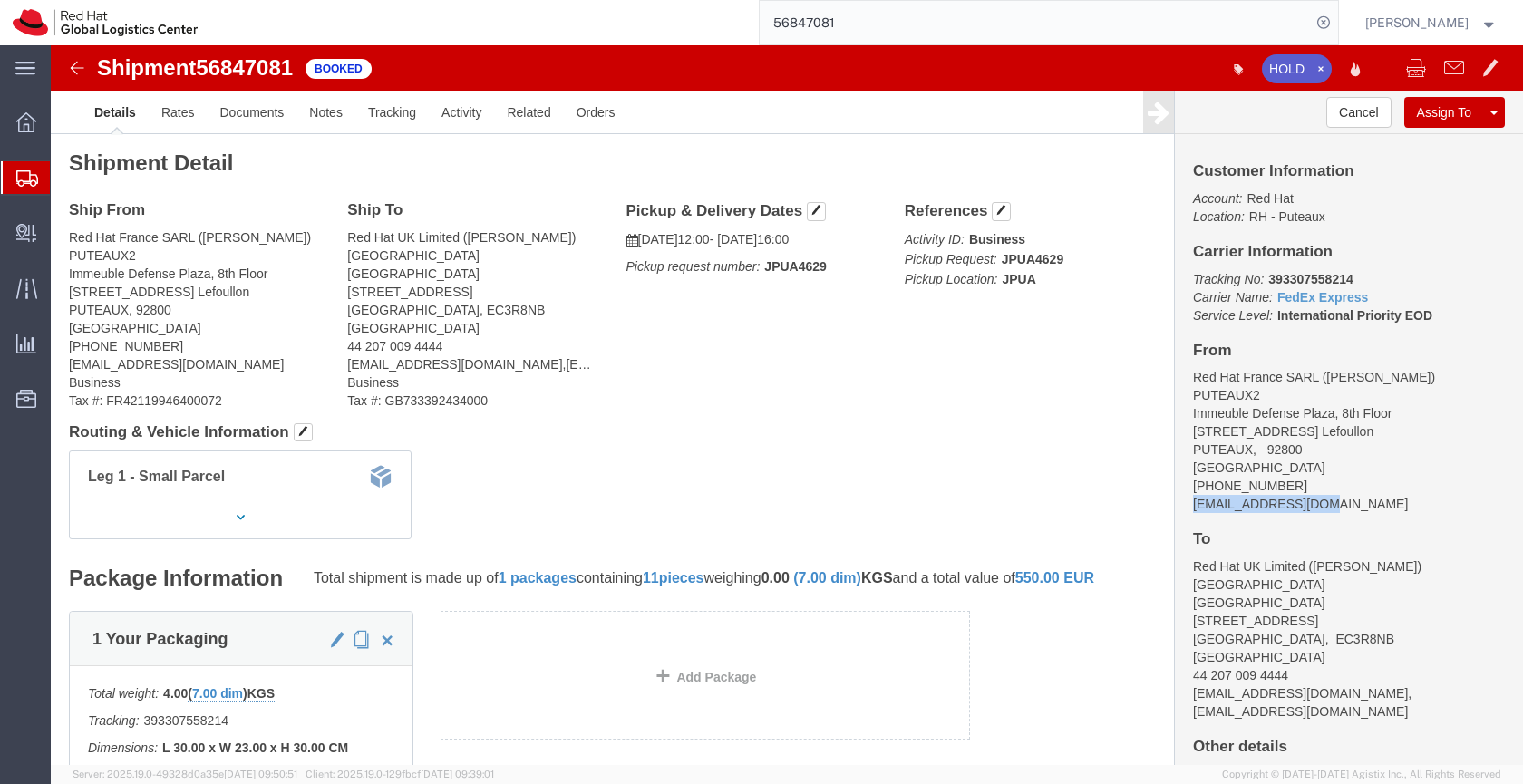
drag, startPoint x: 1273, startPoint y: 458, endPoint x: 1124, endPoint y: 459, distance: 149.0
click div "Customer Information Account: Red Hat Location: RH - Puteaux Carrier Informatio…"
copy address "[EMAIL_ADDRESS][DOMAIN_NAME]"
click link "Documents"
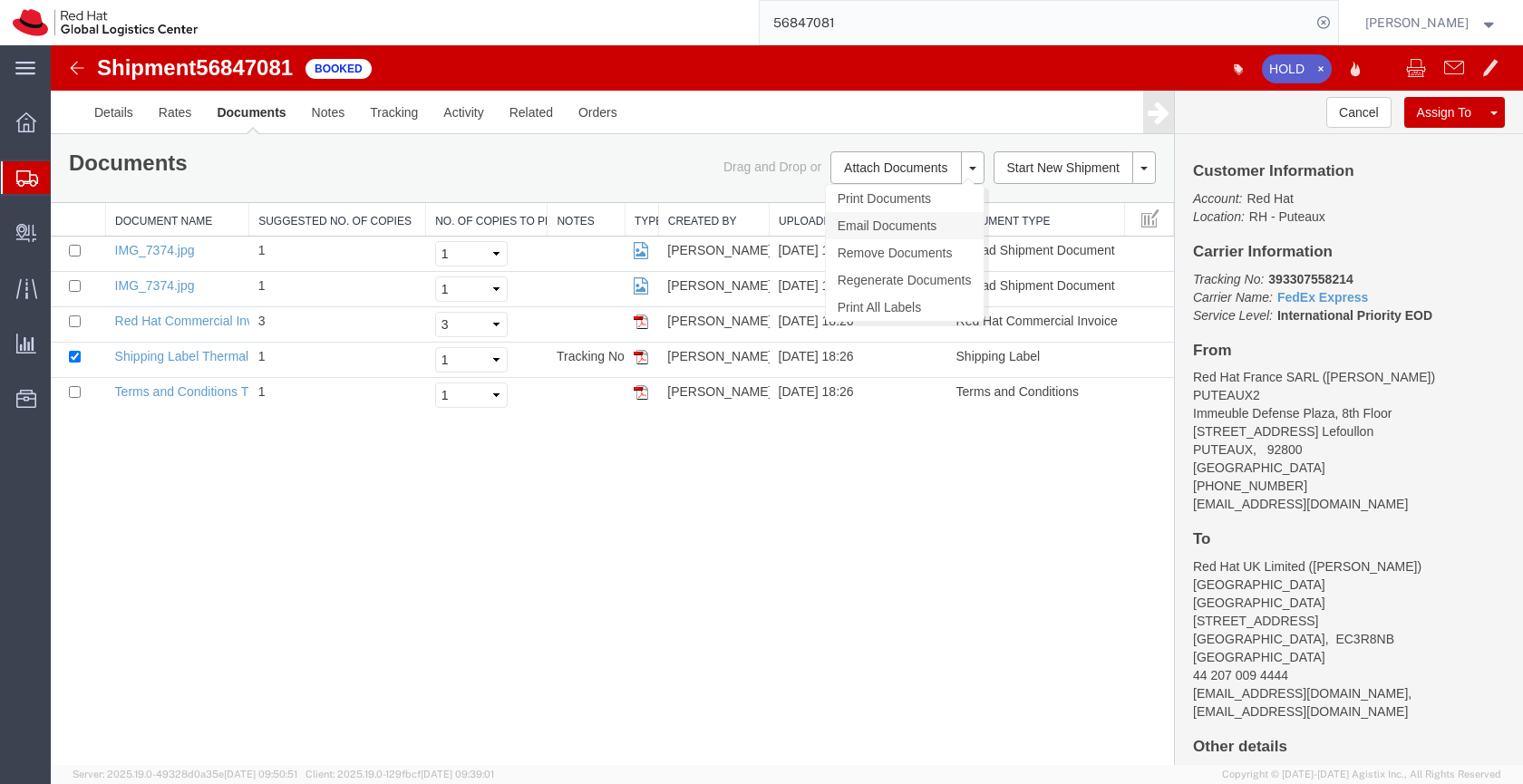
click at [859, 220] on link "Email Documents" at bounding box center [905, 226] width 158 height 27
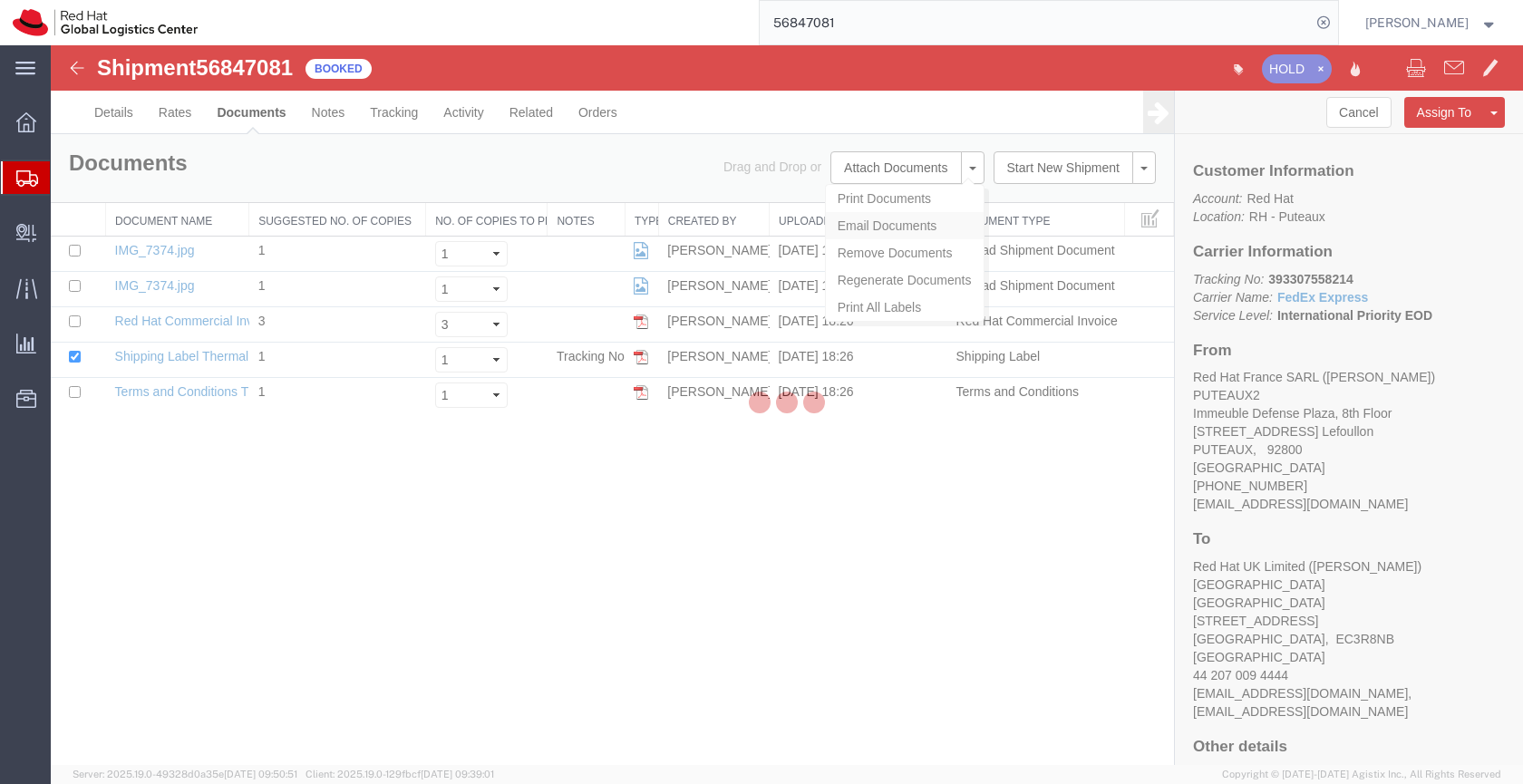
checkbox input "true"
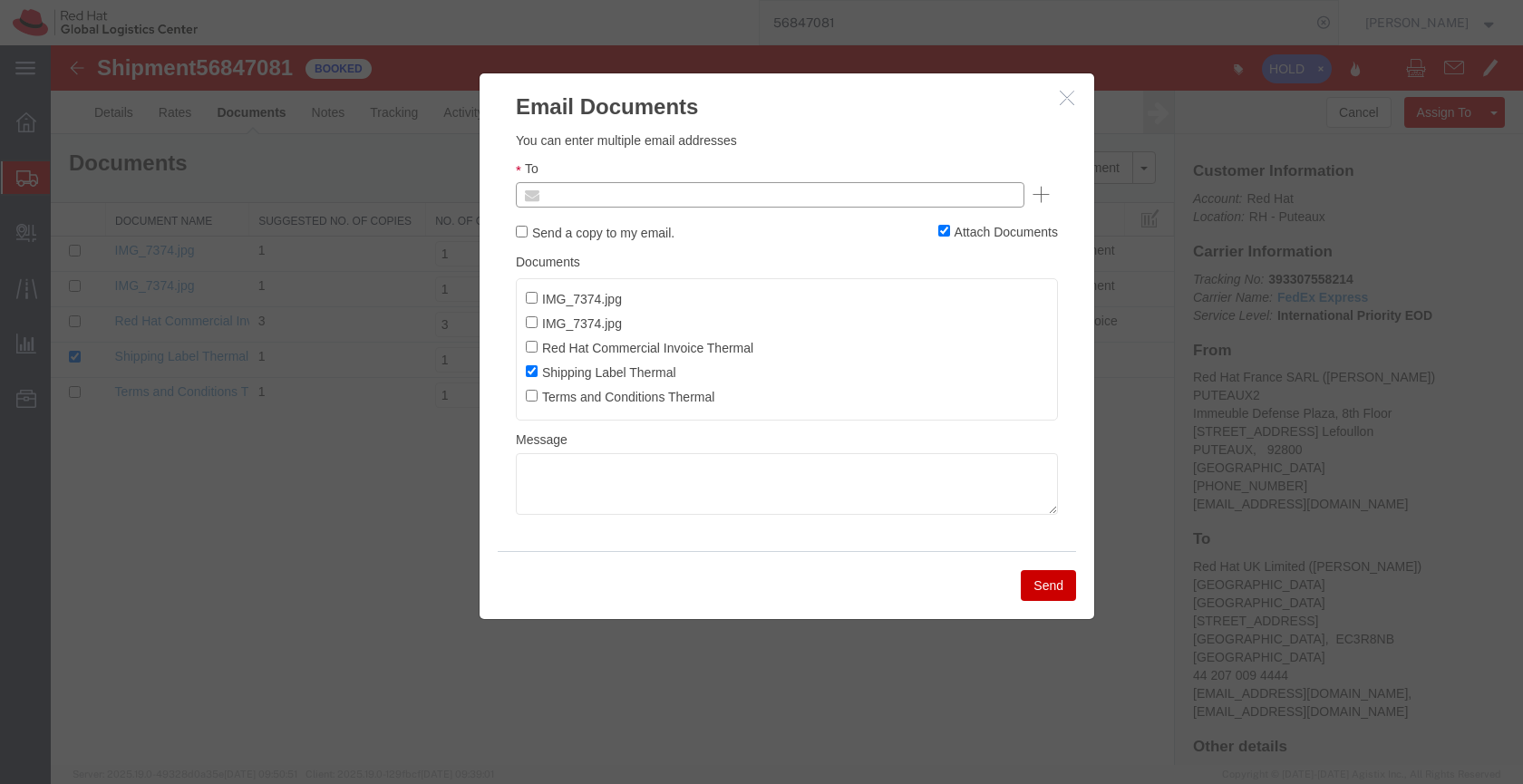
click at [676, 185] on input "text" at bounding box center [647, 195] width 212 height 24
paste input "[EMAIL_ADDRESS][DOMAIN_NAME]"
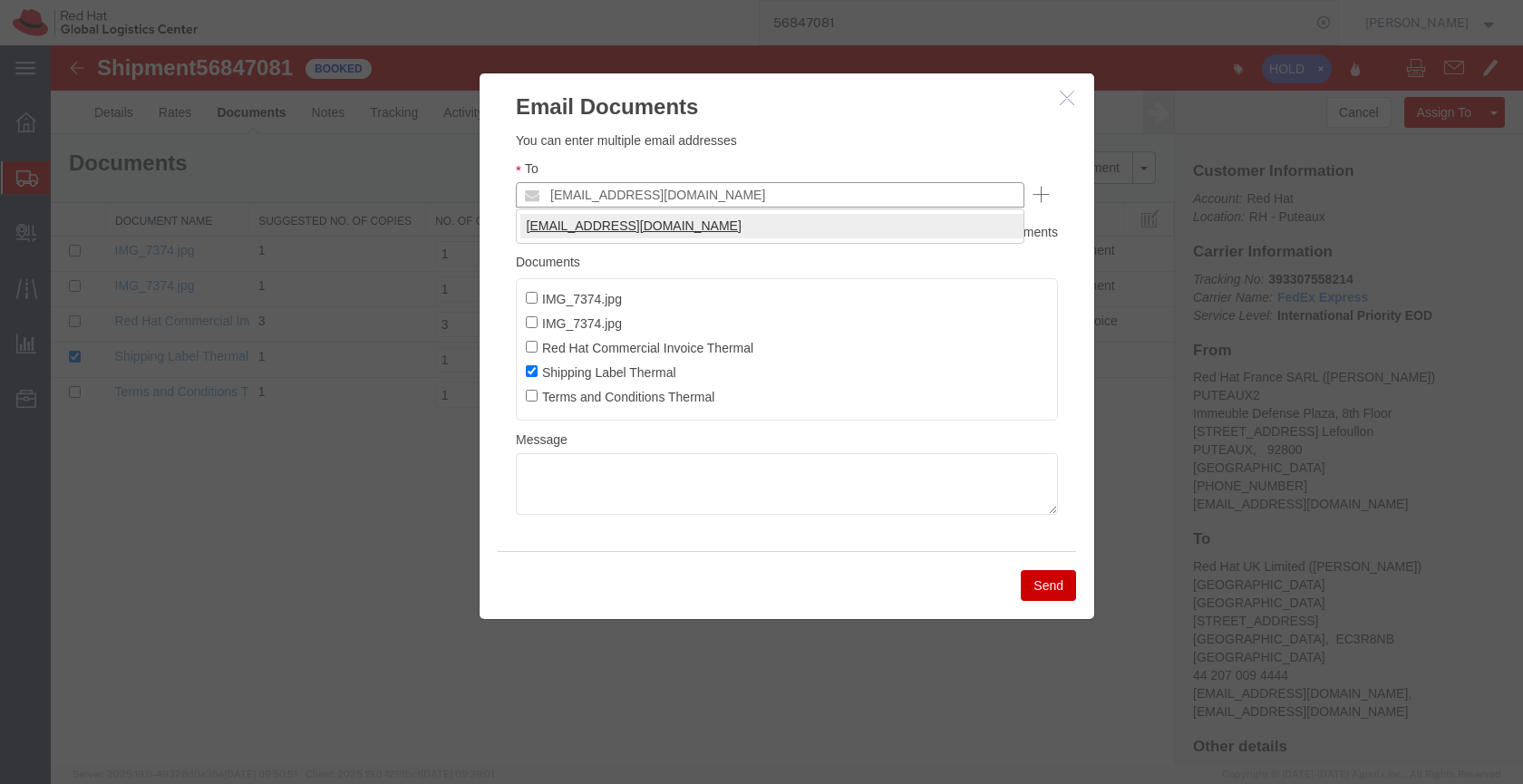
type input "[EMAIL_ADDRESS][DOMAIN_NAME]"
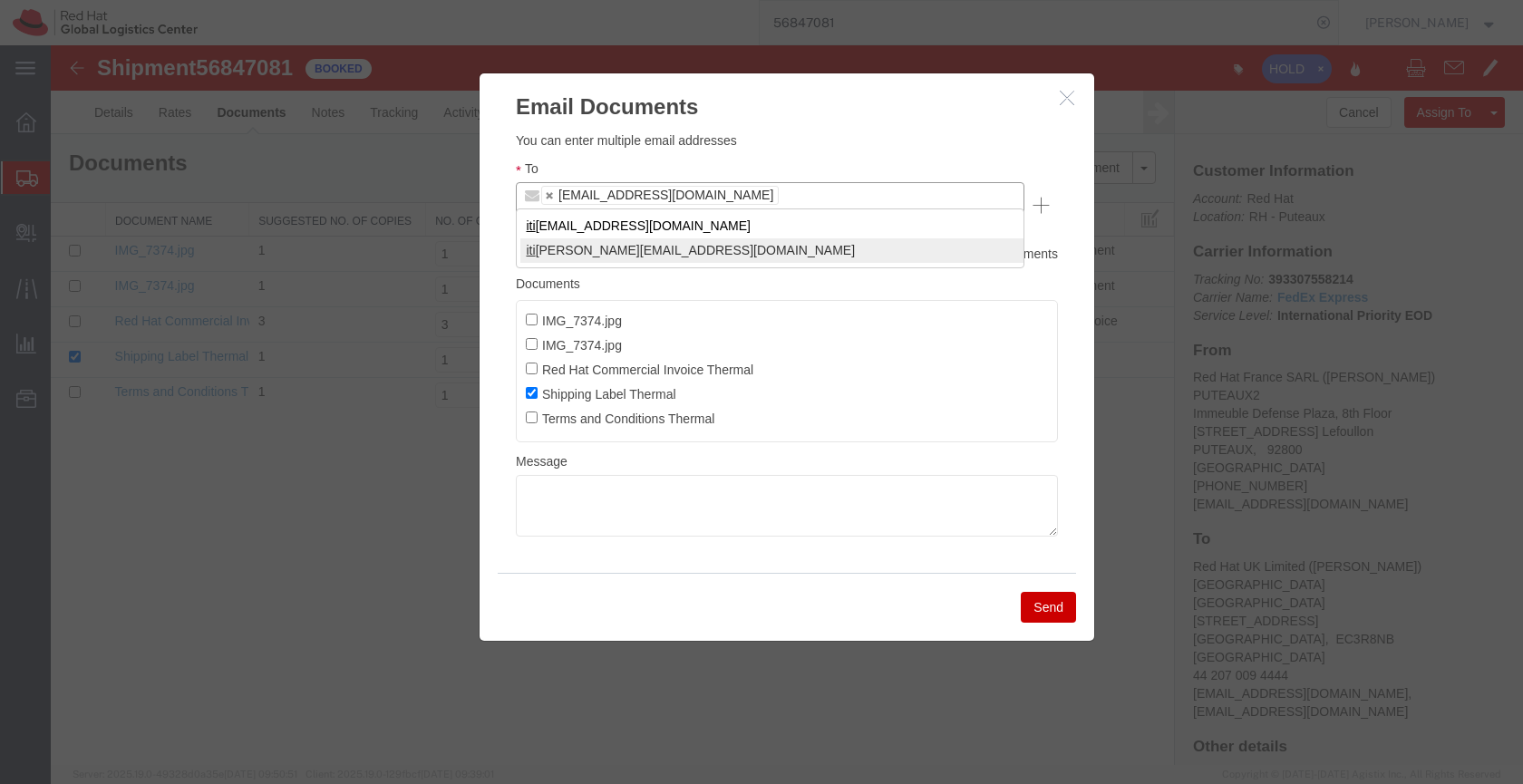
type input "iti"
type input "[EMAIL_ADDRESS][DOMAIN_NAME],[EMAIL_ADDRESS][DOMAIN_NAME]"
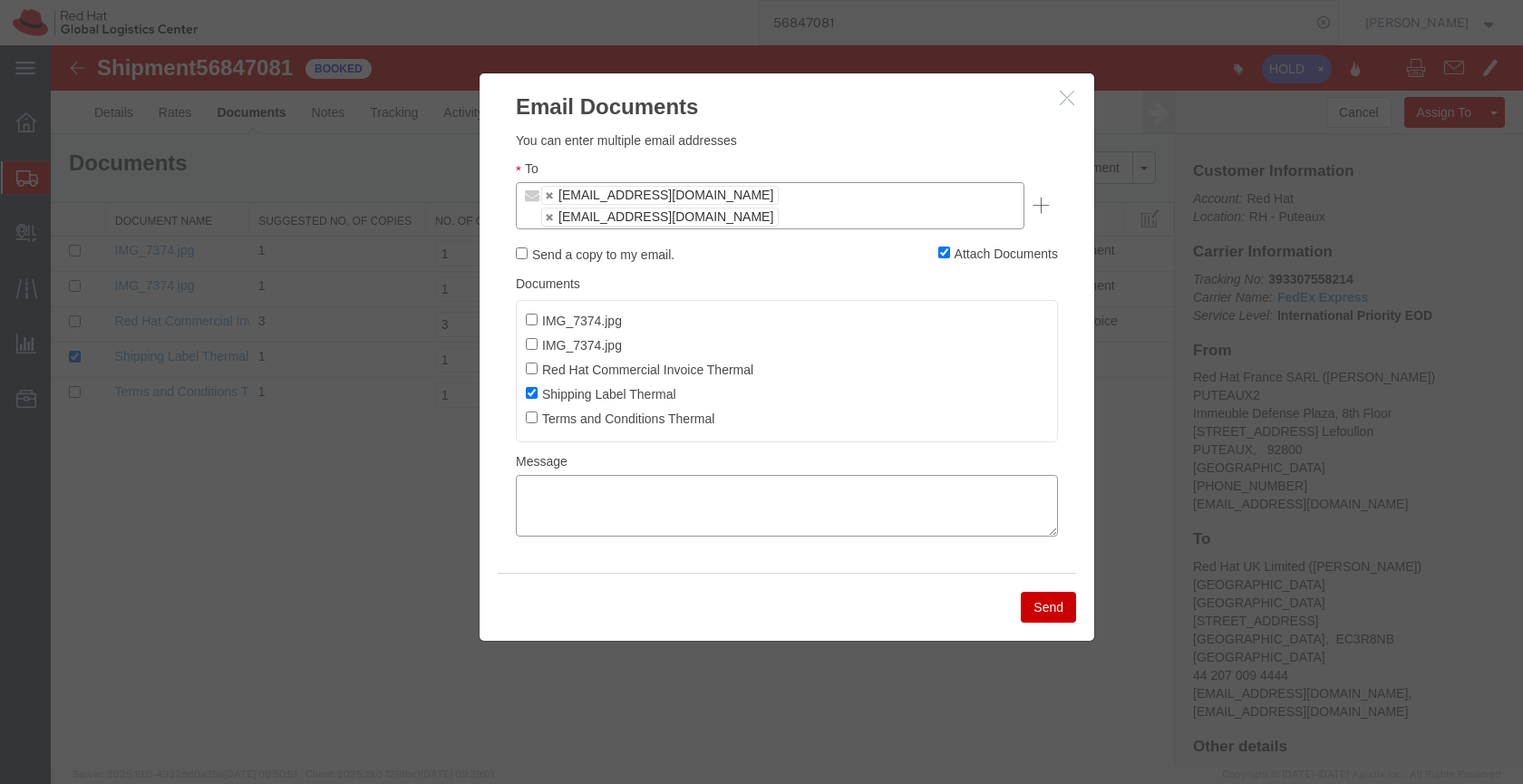
click at [545, 490] on textarea at bounding box center [786, 506] width 542 height 62
click at [553, 475] on textarea at bounding box center [786, 506] width 542 height 62
paste textarea "Hi A, please find the label for your shipment to B attached to this email. FedE…"
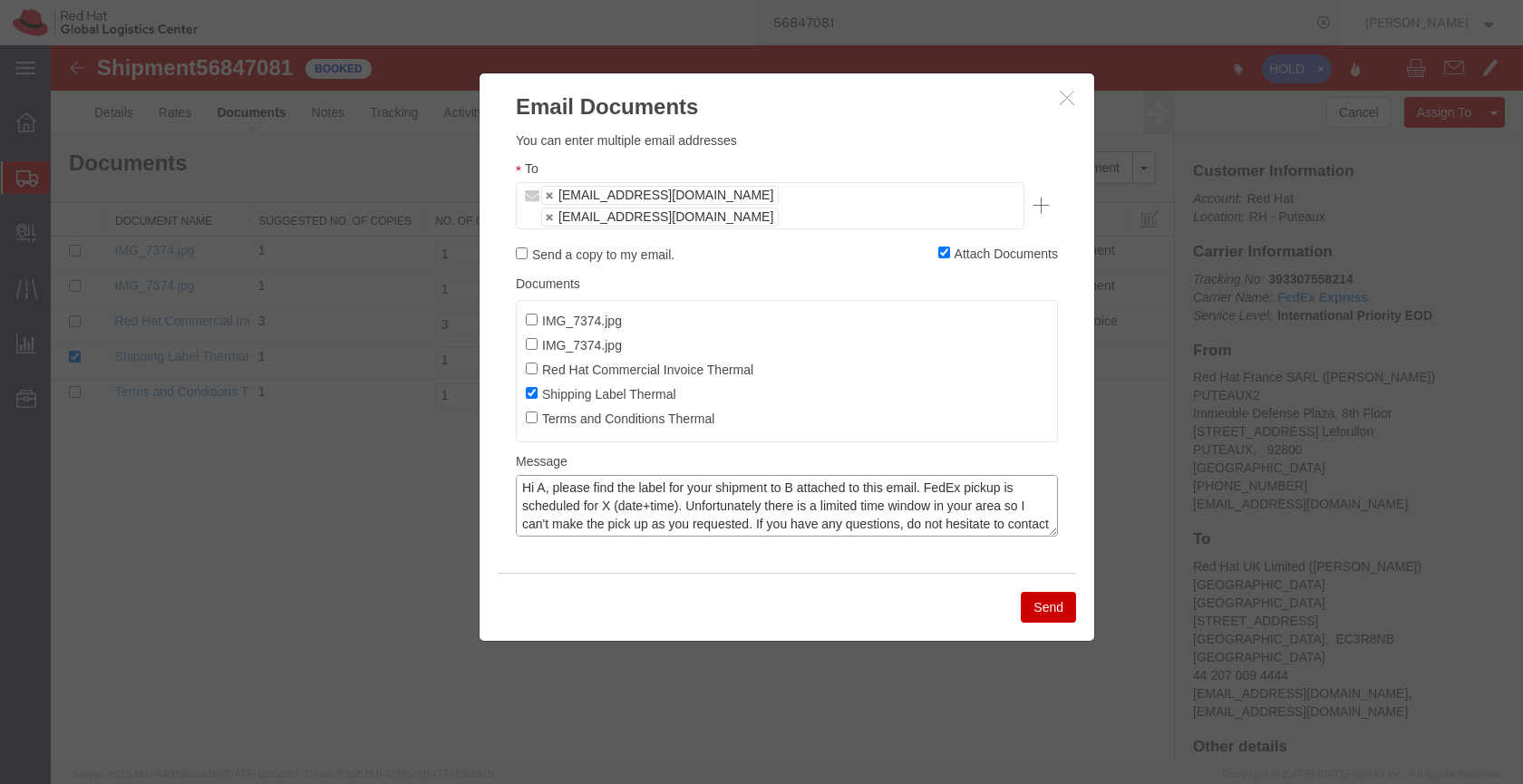
click at [544, 475] on textarea "Hi A, please find the label for your shipment to B attached to this email. FedE…" at bounding box center [786, 506] width 542 height 62
click at [822, 475] on textarea "Hi [PERSON_NAME], please find the label for your shipment to B attached to this…" at bounding box center [786, 506] width 542 height 62
click at [666, 483] on textarea "Hi [PERSON_NAME], please find the label for your shipment to [GEOGRAPHIC_DATA],…" at bounding box center [786, 506] width 542 height 62
drag, startPoint x: 665, startPoint y: 483, endPoint x: 684, endPoint y: 483, distance: 19.0
click at [665, 483] on textarea "Hi [PERSON_NAME], please find the label for your shipment to [GEOGRAPHIC_DATA],…" at bounding box center [786, 506] width 542 height 62
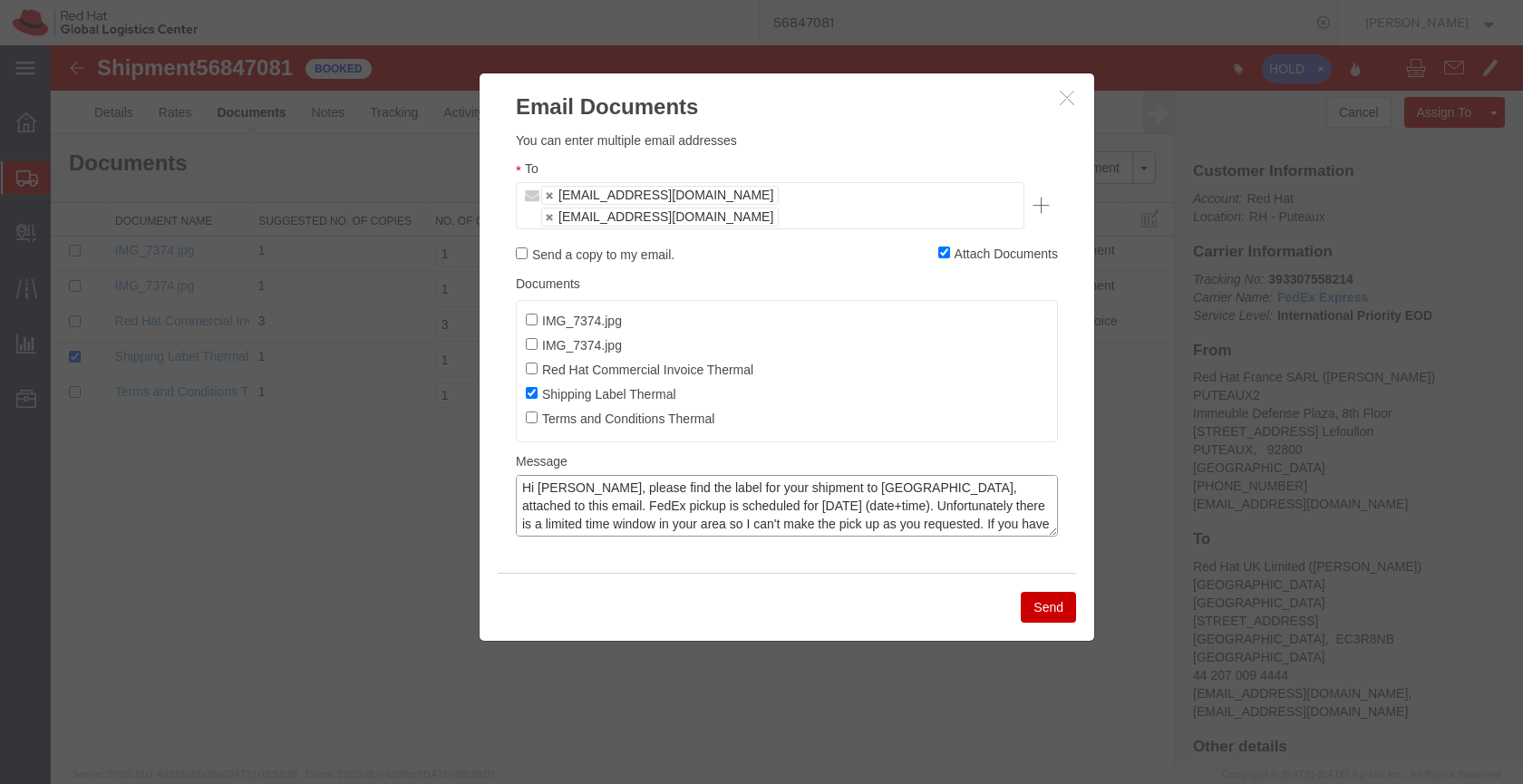
drag, startPoint x: 770, startPoint y: 484, endPoint x: 820, endPoint y: 480, distance: 50.2
click at [771, 484] on textarea "Hi [PERSON_NAME], please find the label for your shipment to [GEOGRAPHIC_DATA],…" at bounding box center [786, 506] width 542 height 62
type textarea "Hi [PERSON_NAME], please find the label for your shipment to [GEOGRAPHIC_DATA],…"
click at [789, 486] on textarea "Hi [PERSON_NAME], please find the label for your shipment to [GEOGRAPHIC_DATA],…" at bounding box center [786, 506] width 542 height 62
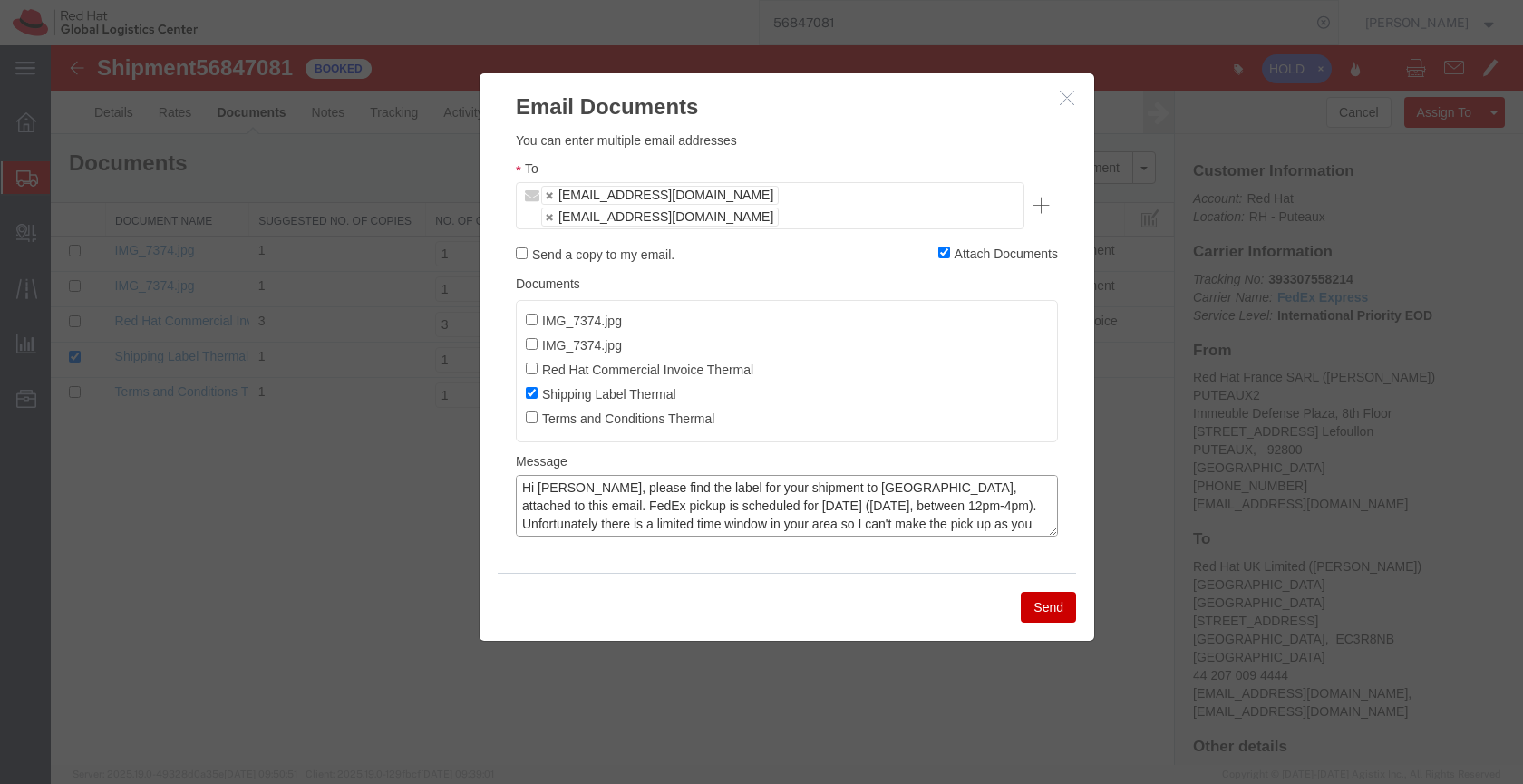
click at [789, 486] on textarea "Hi [PERSON_NAME], please find the label for your shipment to [GEOGRAPHIC_DATA],…" at bounding box center [786, 506] width 542 height 62
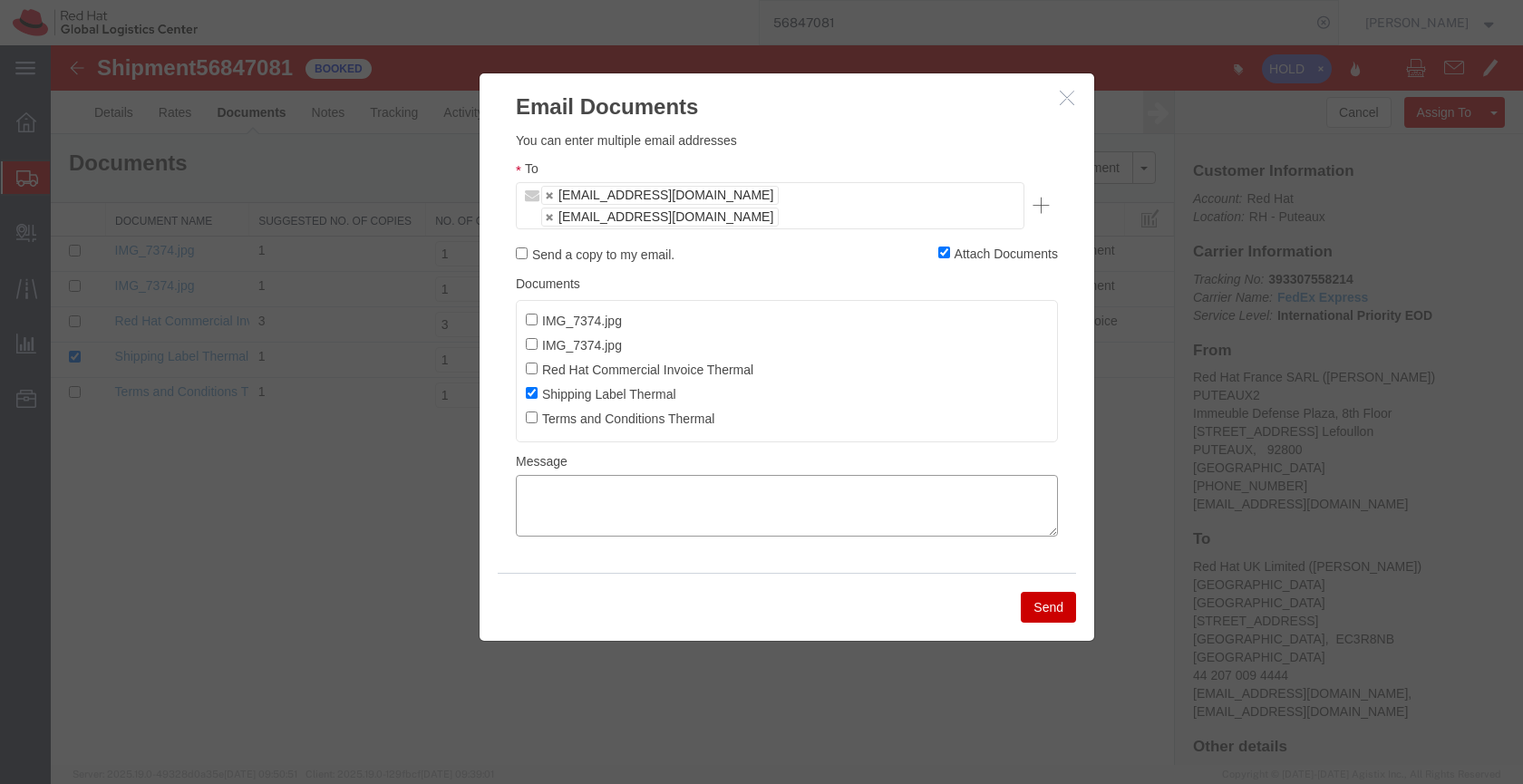
paste textarea "Hi A, please find the label for your shipment to B attached to this email. FedE…"
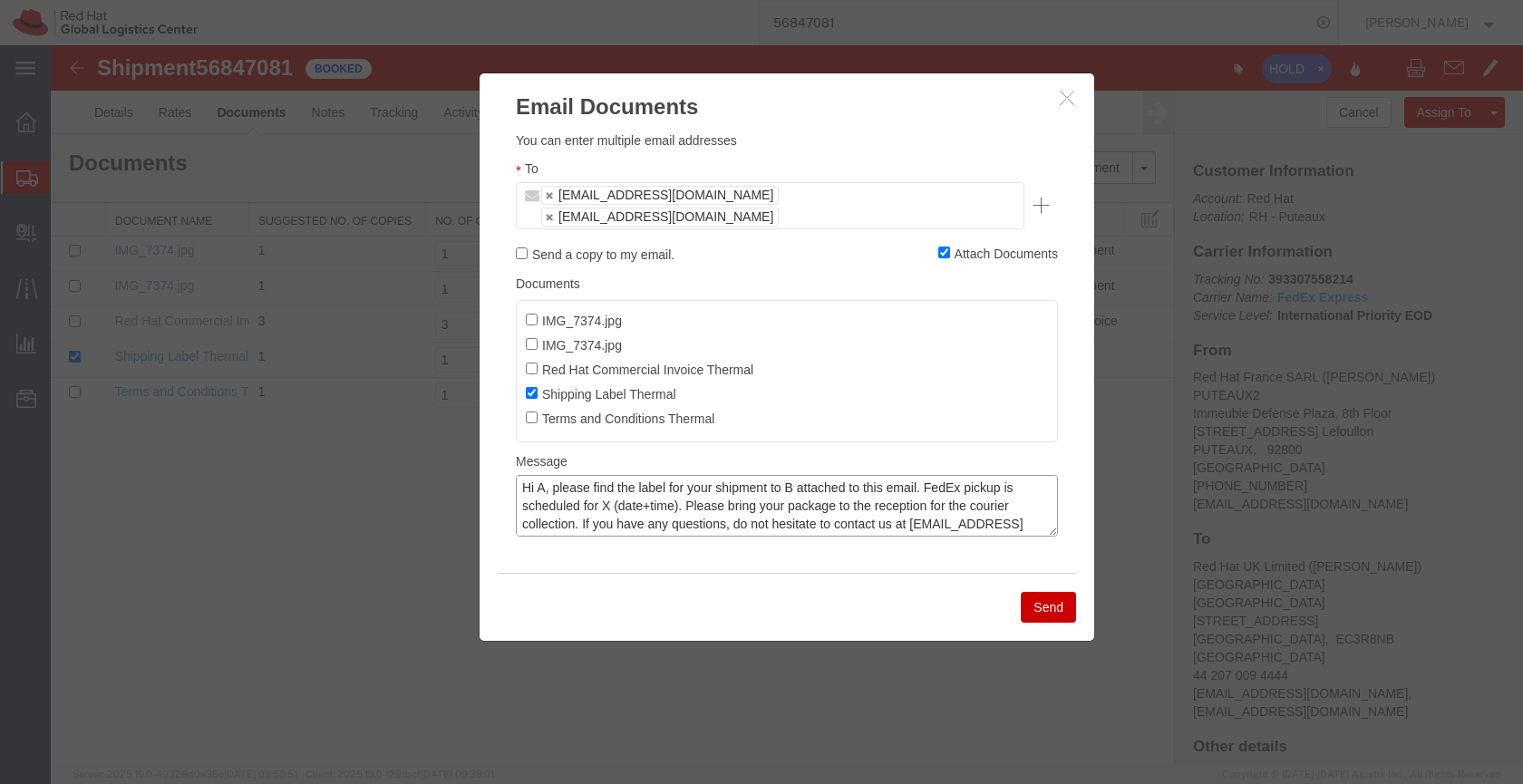
click at [547, 475] on textarea "Hi A, please find the label for your shipment to B attached to this email. FedE…" at bounding box center [786, 506] width 542 height 62
click at [544, 475] on textarea "Hi AThierry, please find the label for your shipment to B attached to this emai…" at bounding box center [786, 506] width 542 height 62
click at [821, 475] on textarea "Hi [PERSON_NAME], please find the label for your shipment to B attached to this…" at bounding box center [786, 506] width 542 height 62
click at [659, 491] on textarea "Hi [PERSON_NAME], please find the label for your shipment to [GEOGRAPHIC_DATA],…" at bounding box center [786, 506] width 542 height 62
click at [770, 491] on textarea "Hi [PERSON_NAME], please find the label for your shipment to [GEOGRAPHIC_DATA],…" at bounding box center [786, 506] width 542 height 62
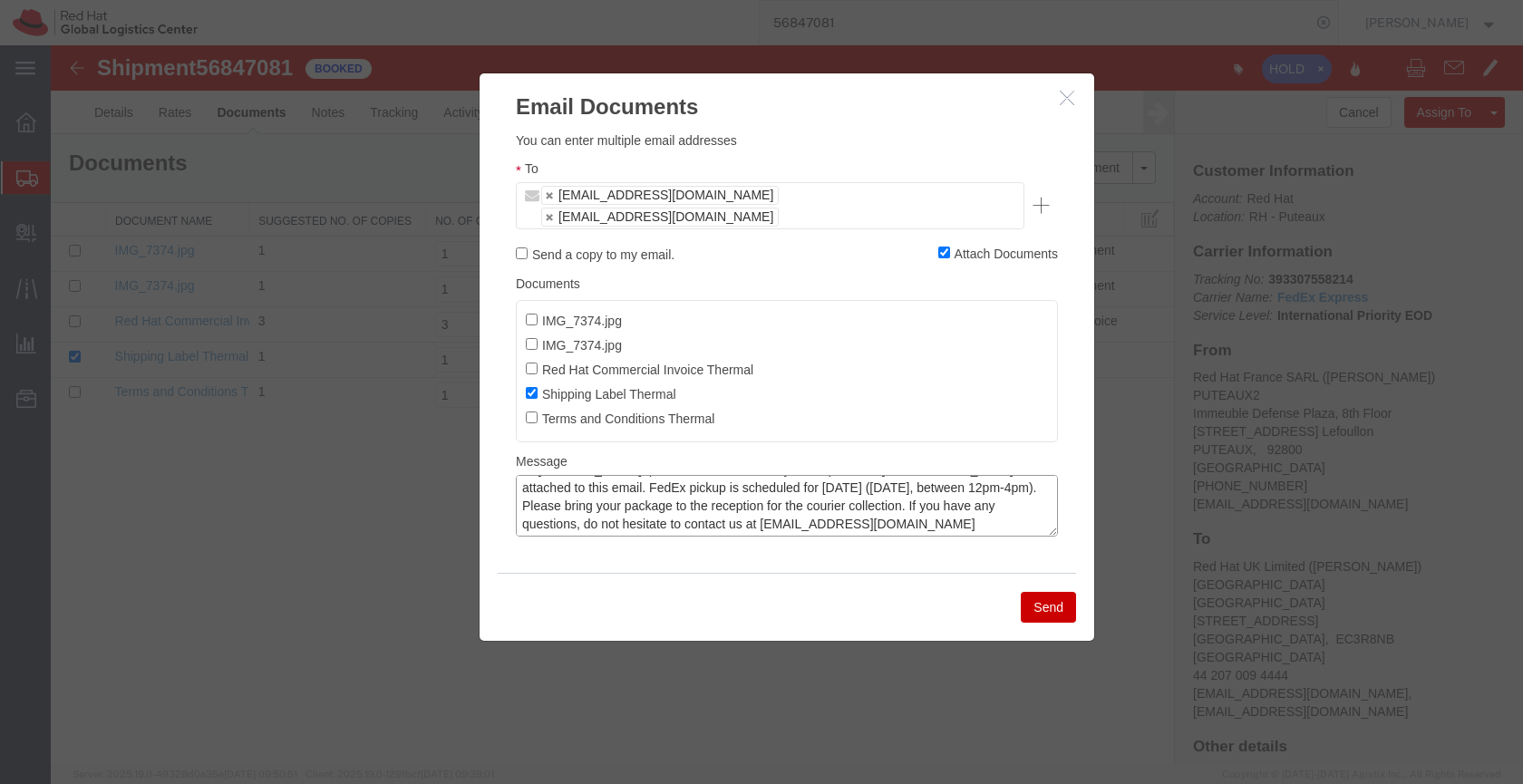
scroll to position [19, 0]
type textarea "Hi [PERSON_NAME], please find the label for your shipment to [GEOGRAPHIC_DATA],…"
click at [1044, 592] on button "Send" at bounding box center [1048, 607] width 56 height 31
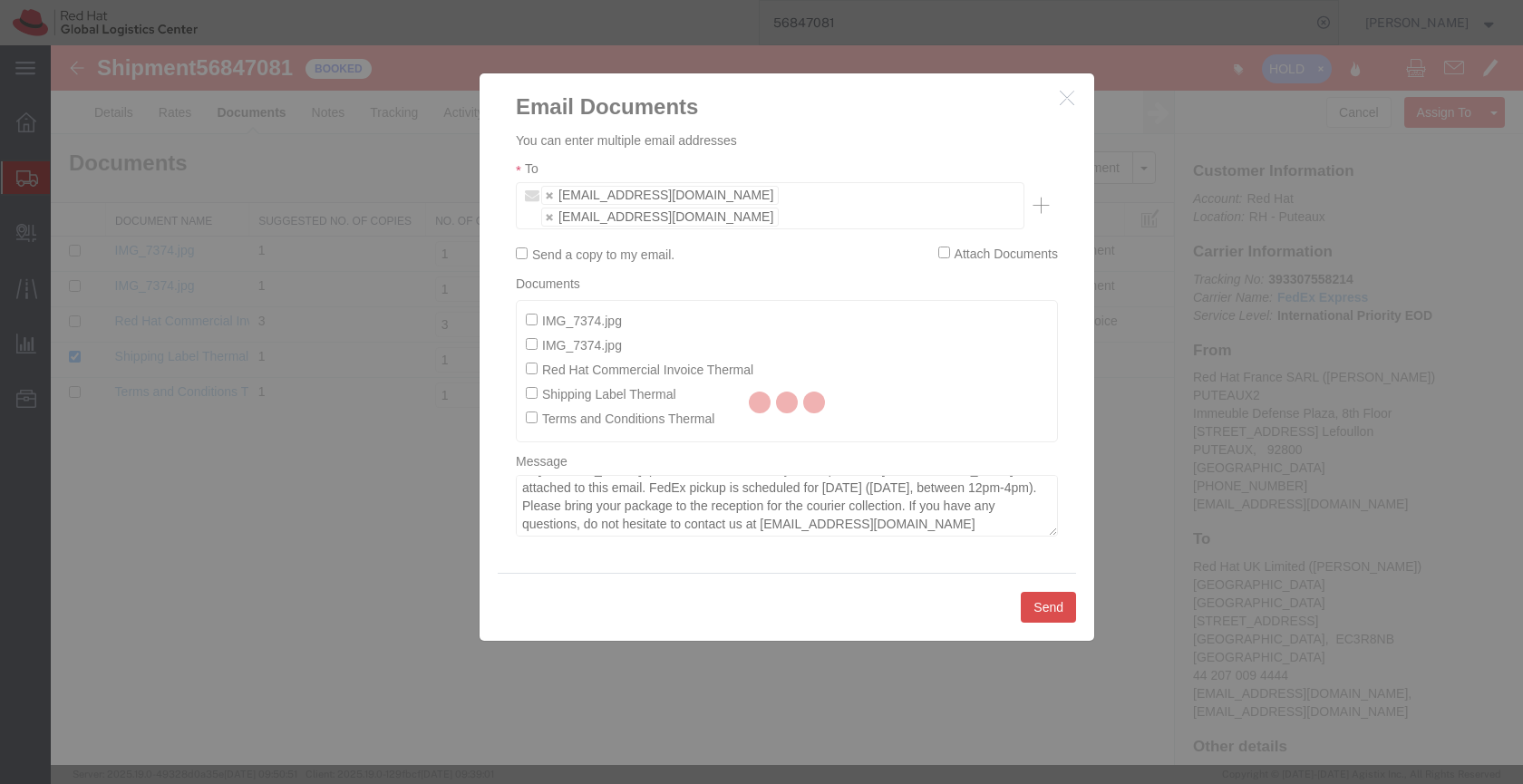
checkbox input "false"
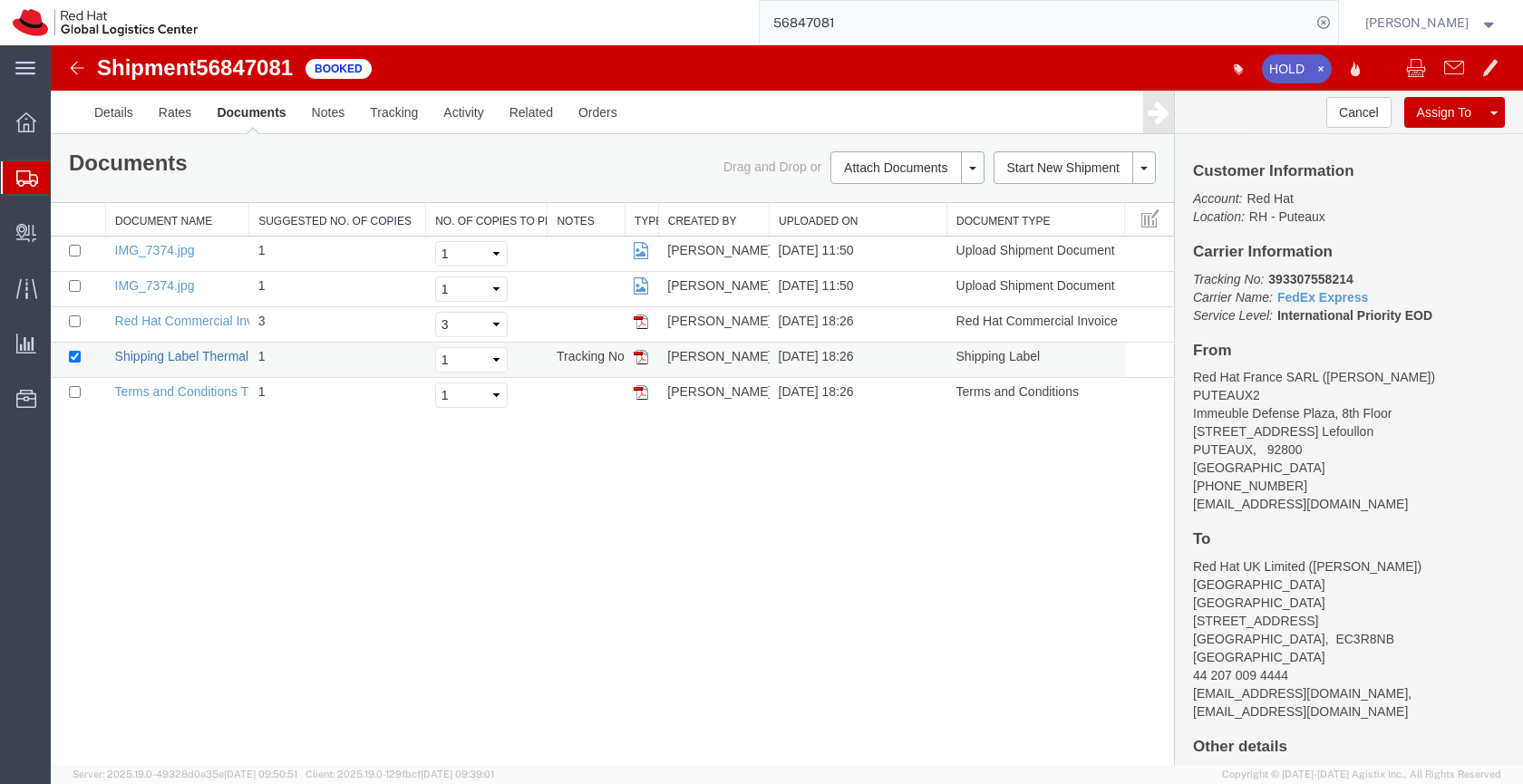
click at [208, 353] on link "Shipping Label Thermal" at bounding box center [181, 356] width 134 height 15
